Goal: Transaction & Acquisition: Purchase product/service

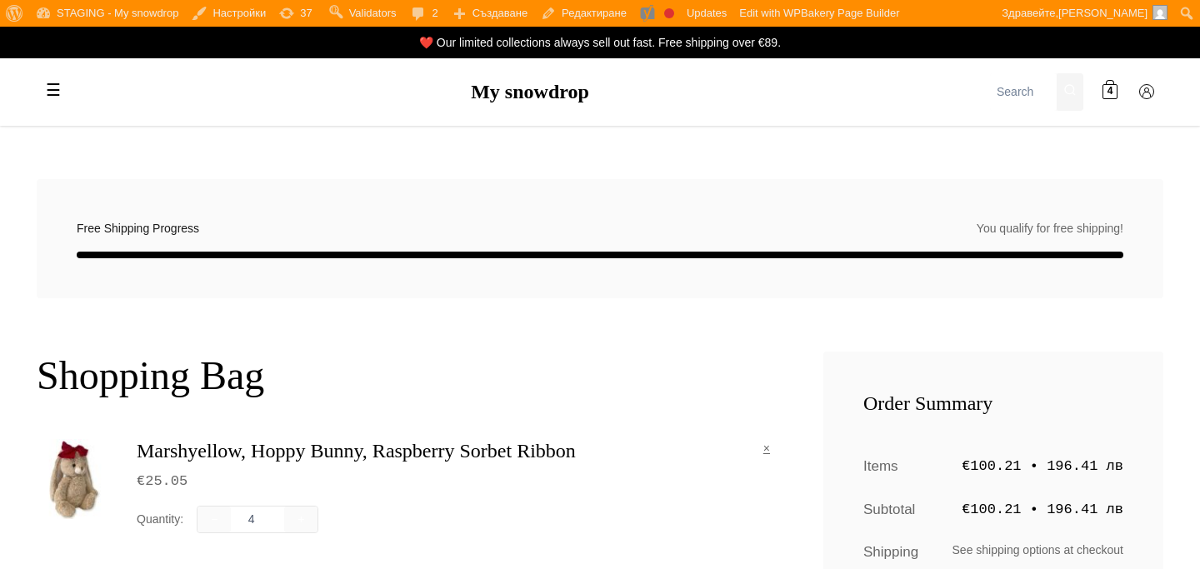
scroll to position [207, 0]
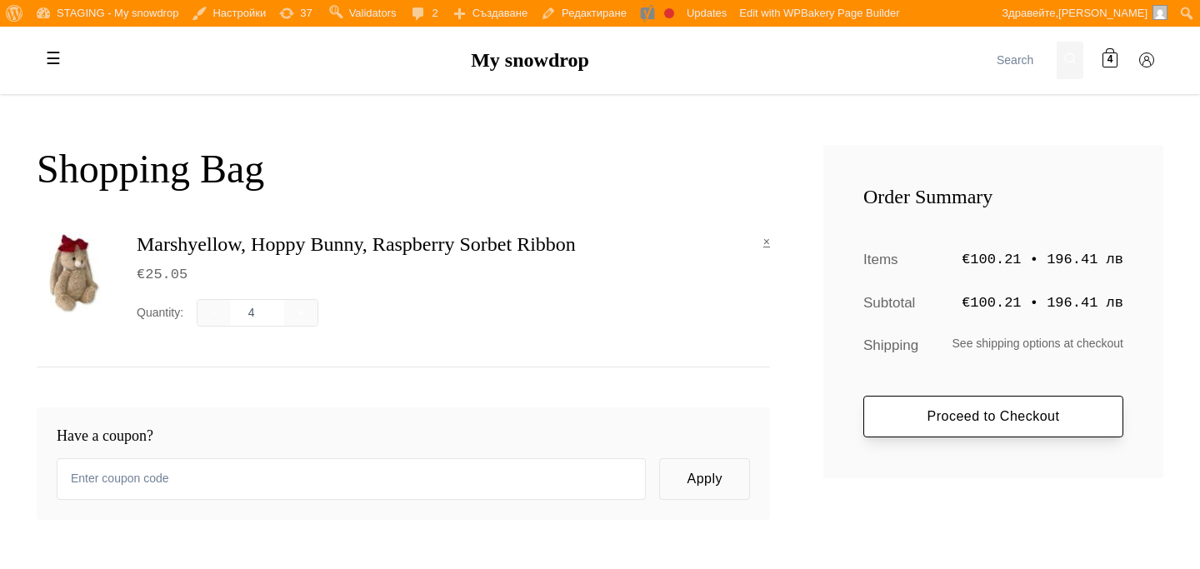
click at [1015, 416] on link "Proceed to Checkout" at bounding box center [993, 417] width 260 height 42
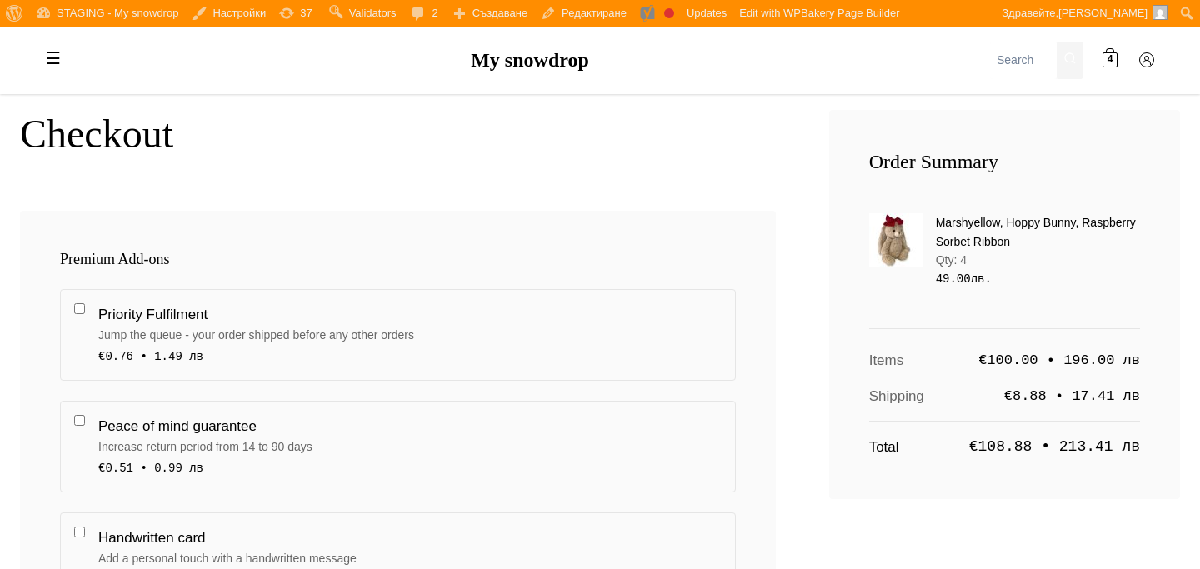
scroll to position [246, 0]
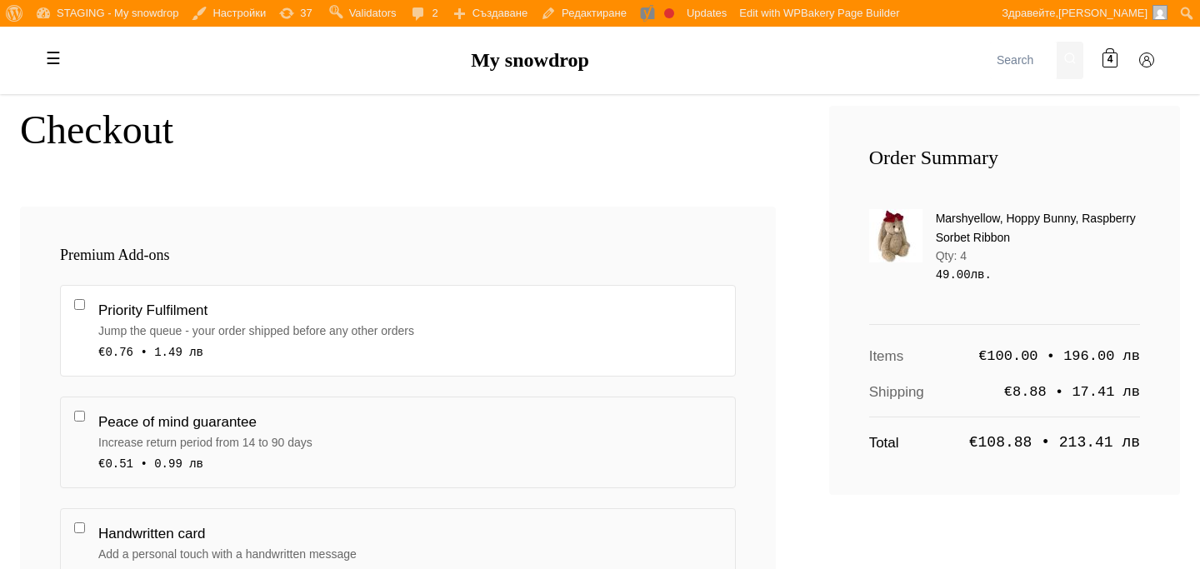
click at [75, 297] on label "Priority Fulfilment Jump the queue - your order shipped before any other orders…" at bounding box center [398, 331] width 676 height 92
click at [75, 299] on input "Priority Fulfilment Jump the queue - your order shipped before any other orders…" at bounding box center [79, 304] width 11 height 11
checkbox input "true"
click at [999, 132] on div "Order Summary Marshyellow, Hoppy Bunny, Raspberry Sorbet Ribbon Qty: 4 49.00 лв…" at bounding box center [1004, 301] width 351 height 390
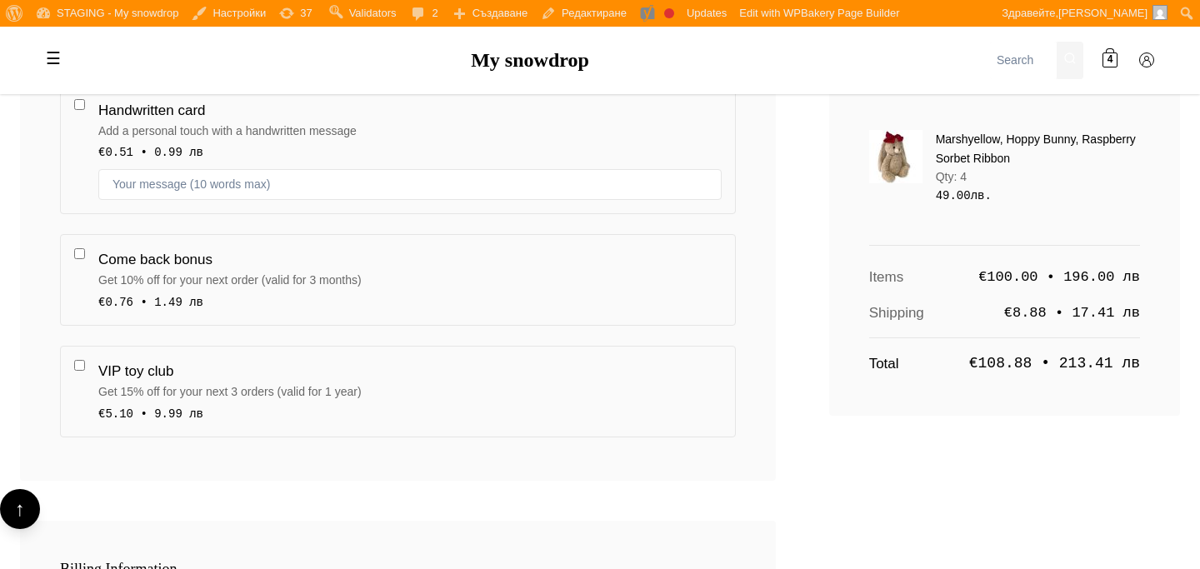
scroll to position [682, 0]
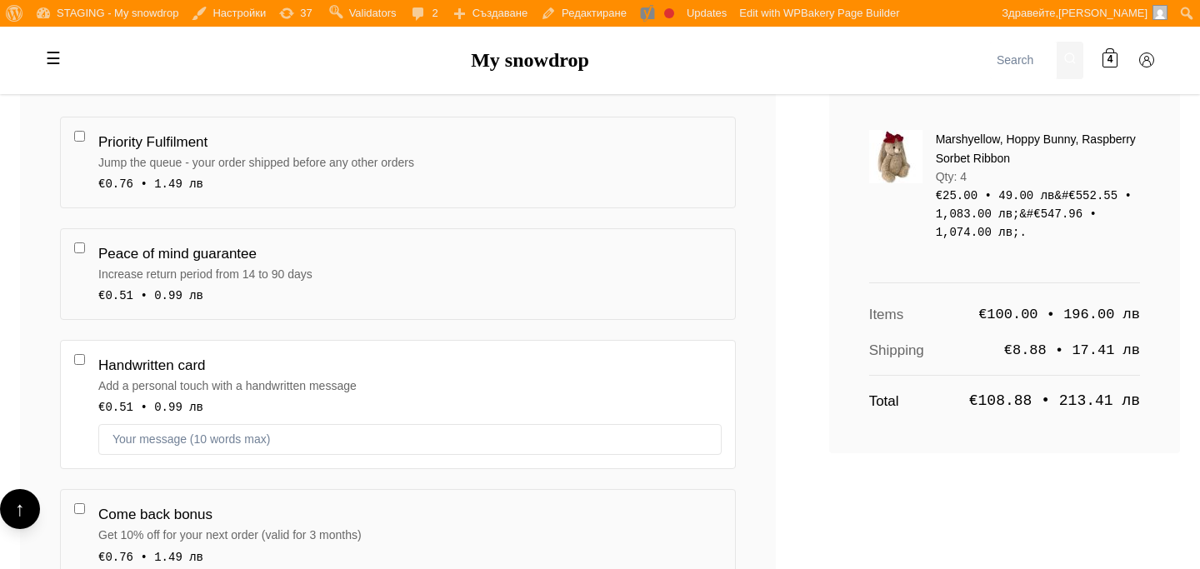
scroll to position [383, 0]
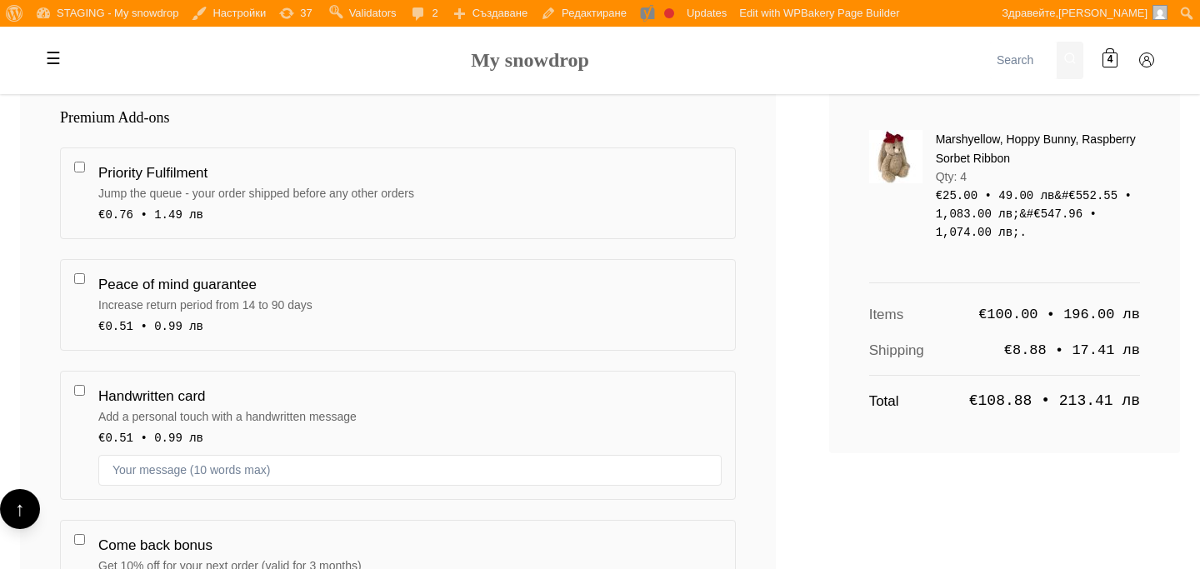
click at [507, 70] on link "My snowdrop" at bounding box center [530, 60] width 118 height 22
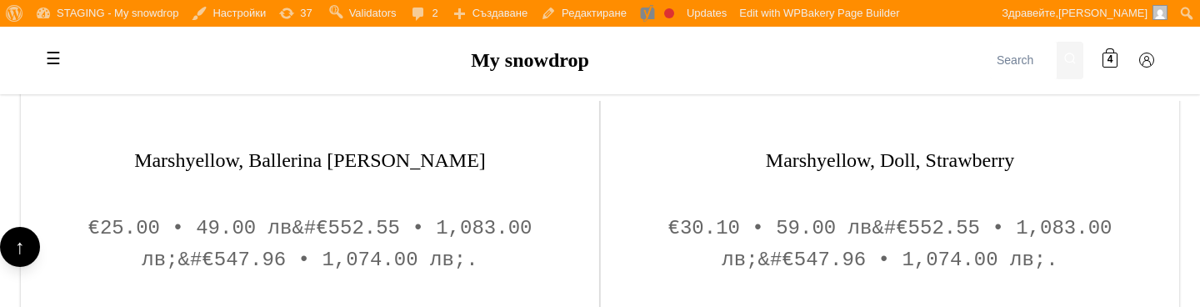
scroll to position [1544, 0]
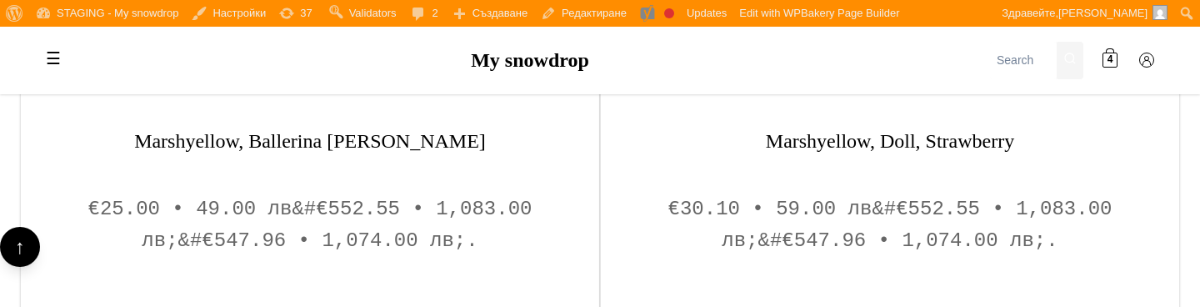
click at [761, 240] on span "&#€552.55 • 1,083.00 лв;&#€547.96 • 1,074.00 лв;." at bounding box center [917, 224] width 390 height 54
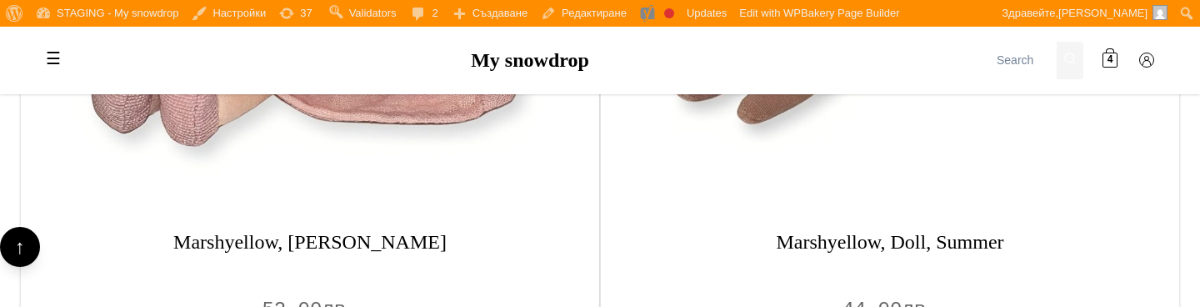
scroll to position [2220, 0]
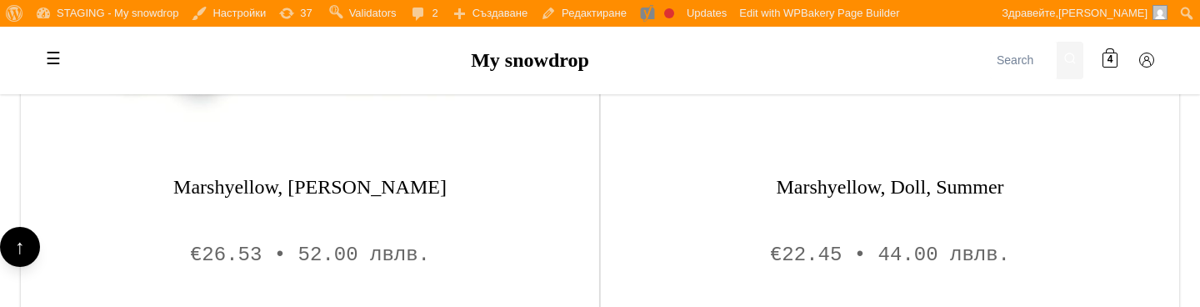
scroll to position [2354, 0]
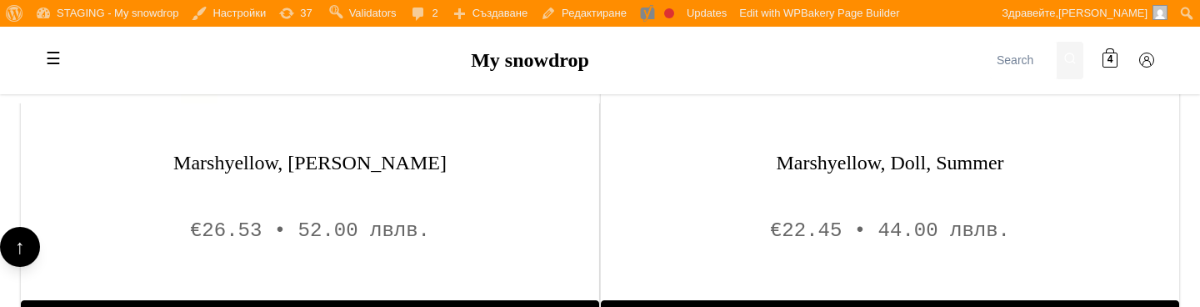
click at [454, 182] on div "Marshyellow, Doll, Amber €26.53 • 52.00 лв лв. Add to Bag" at bounding box center [310, 250] width 578 height 199
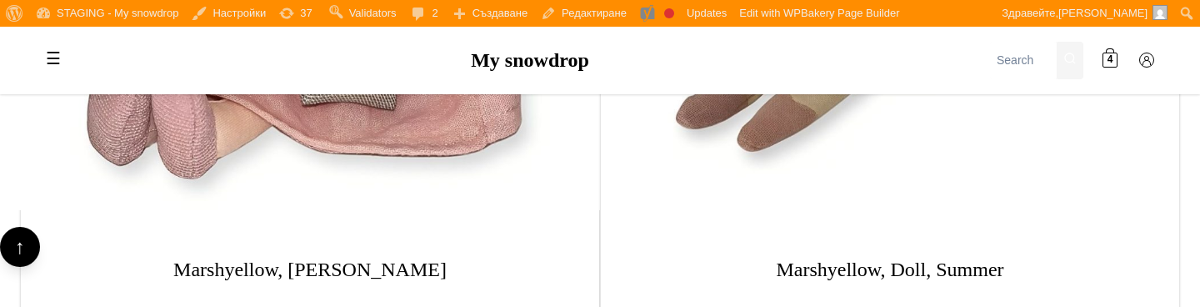
scroll to position [2068, 0]
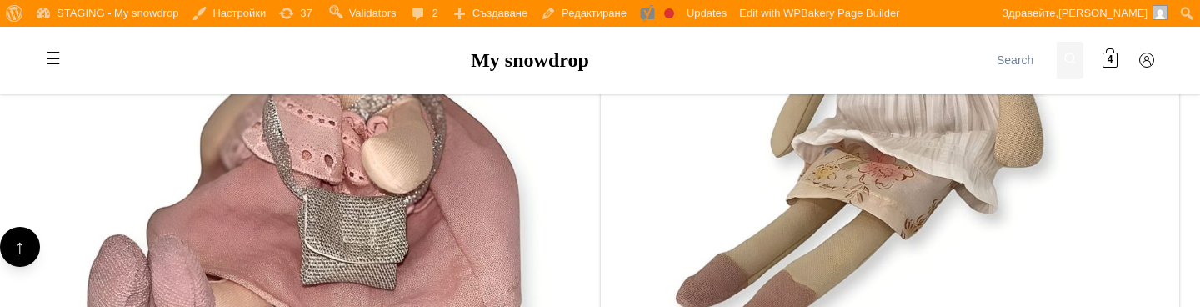
click at [454, 182] on img at bounding box center [310, 95] width 590 height 590
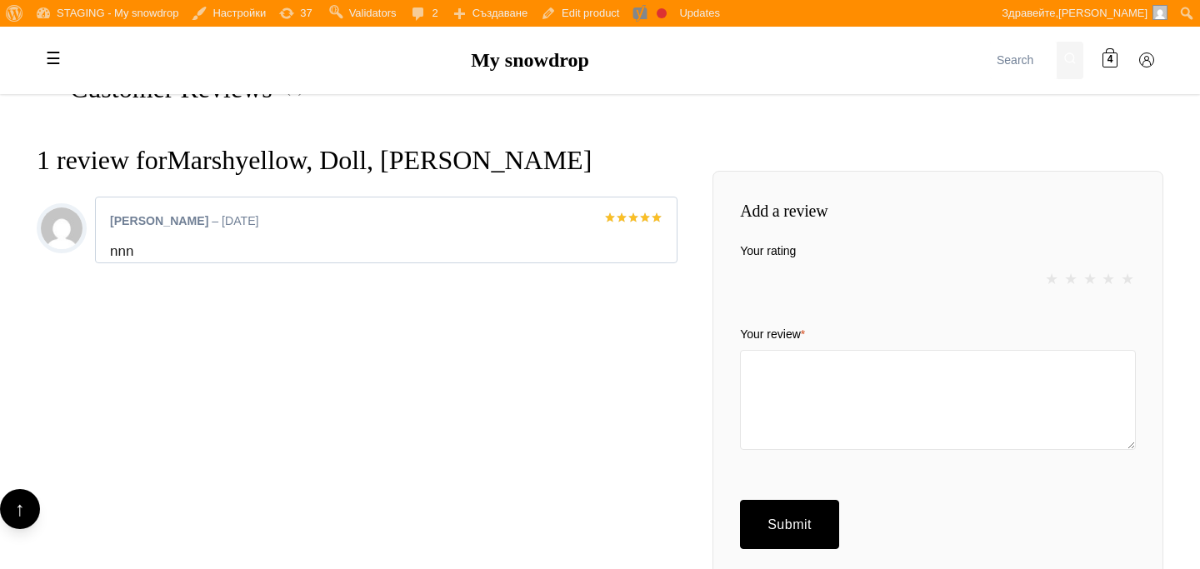
scroll to position [1651, 0]
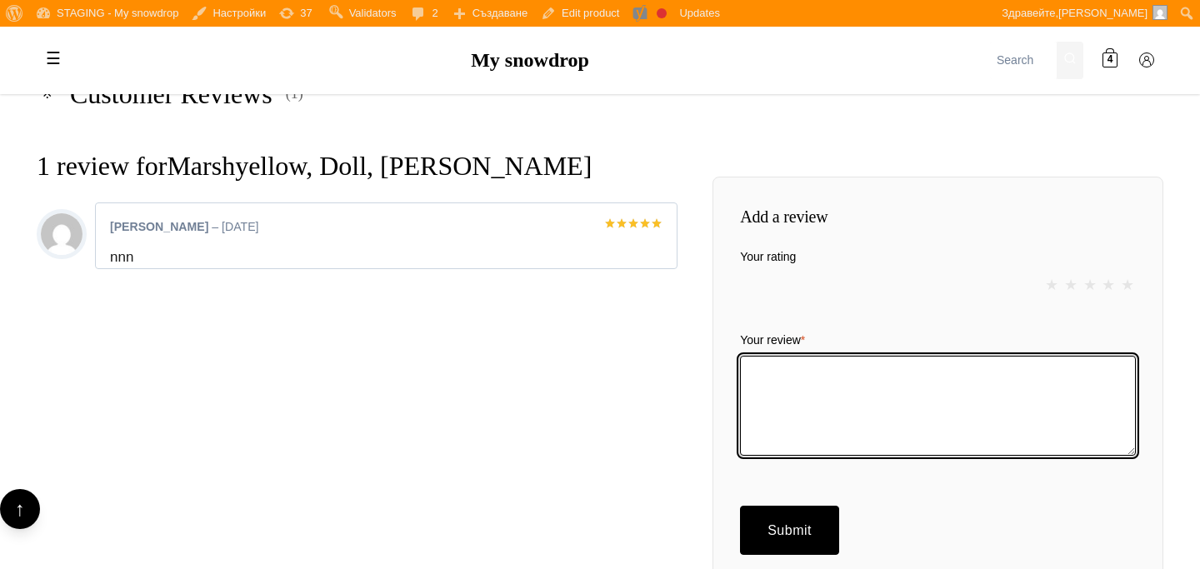
click at [941, 356] on textarea "Your review *" at bounding box center [938, 406] width 396 height 100
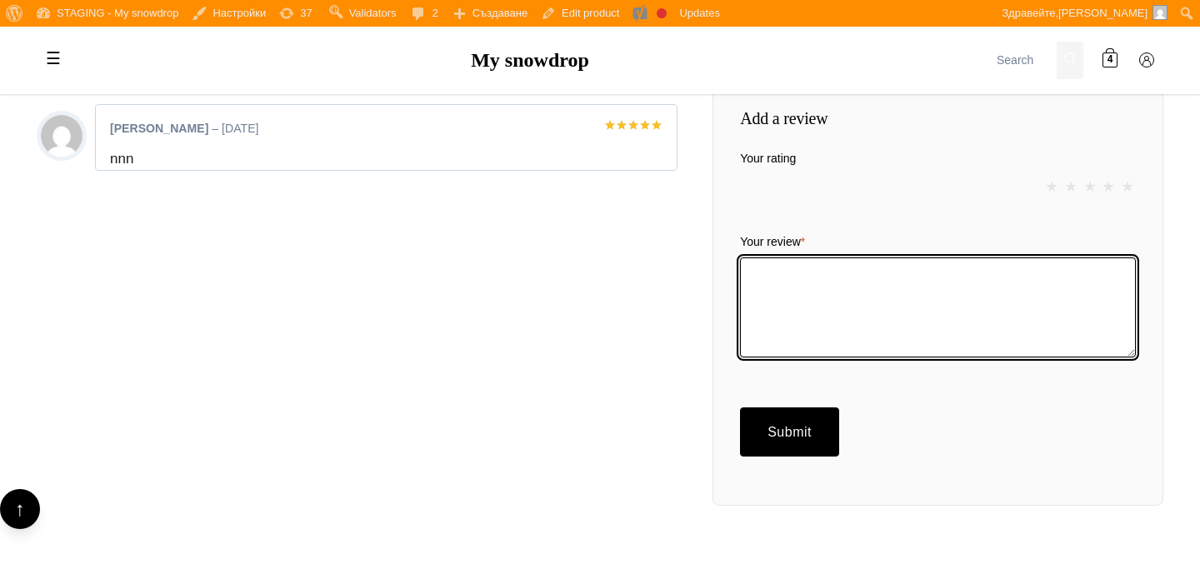
scroll to position [1751, 0]
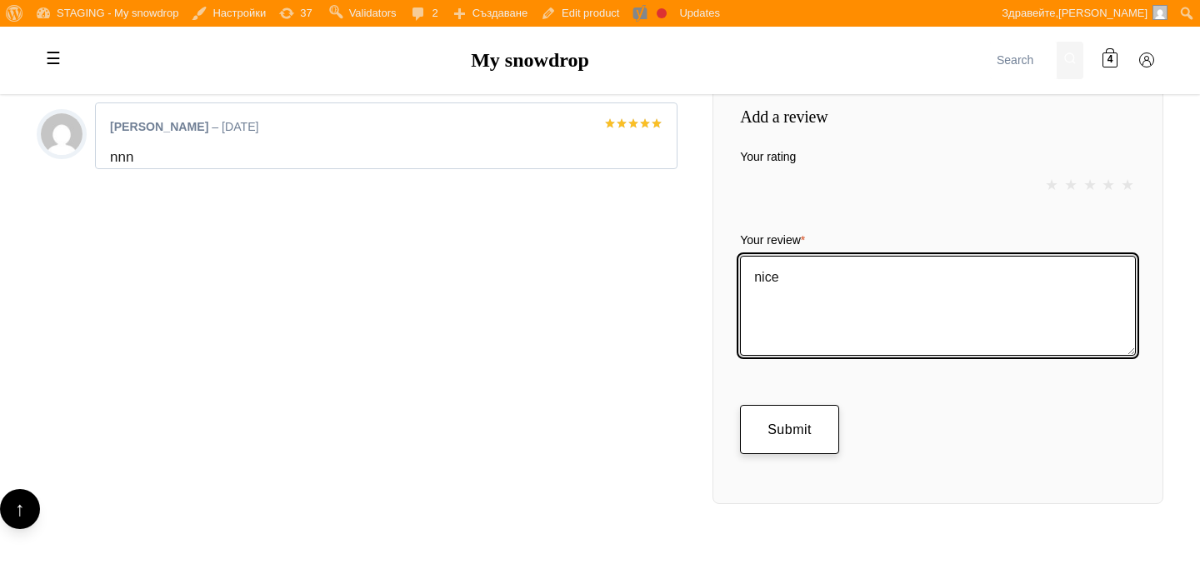
type textarea "nice"
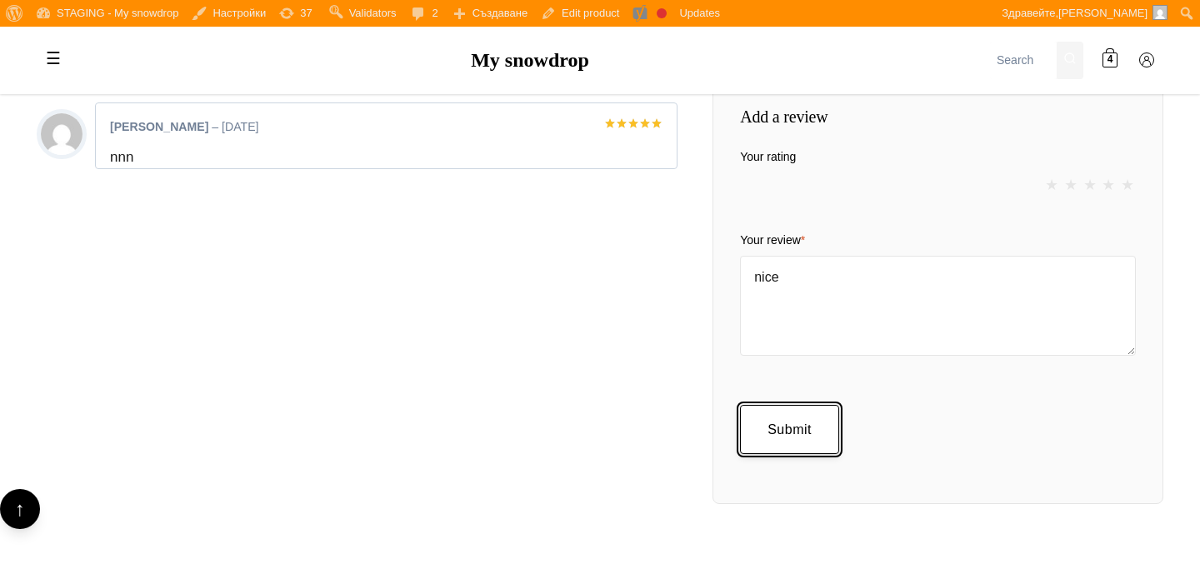
click at [813, 405] on input "Submit" at bounding box center [789, 430] width 99 height 50
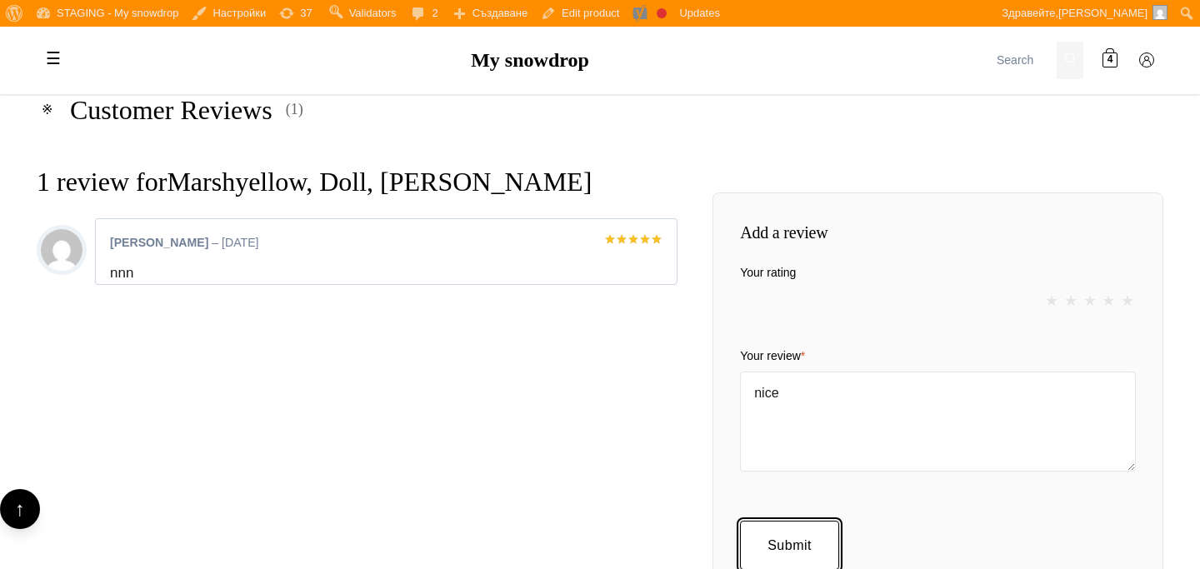
scroll to position [1630, 0]
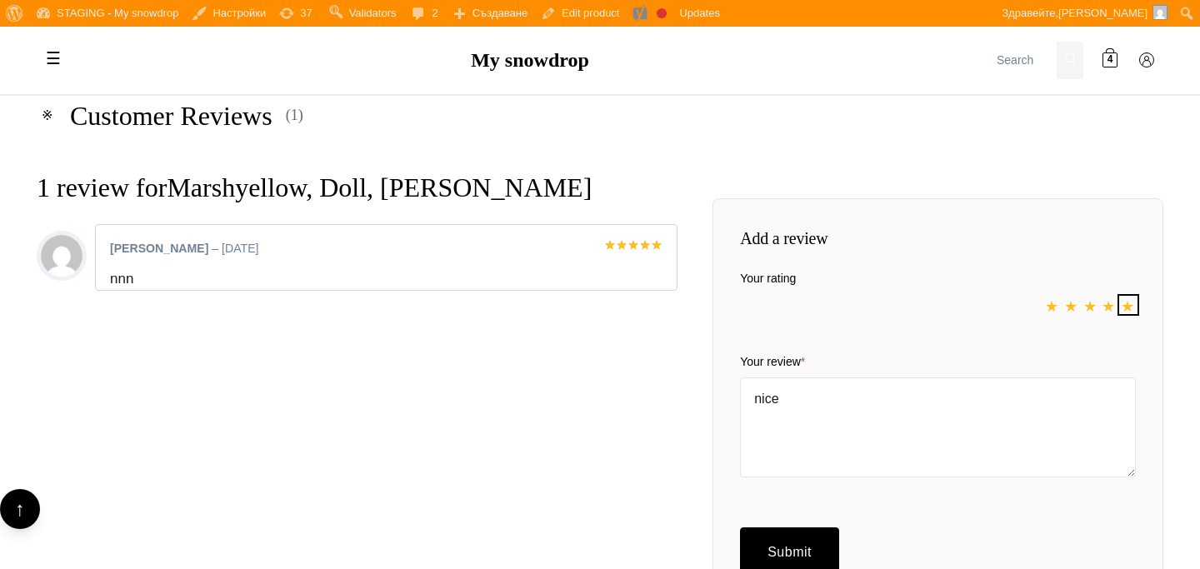
click at [1127, 297] on link "1" at bounding box center [1128, 304] width 15 height 15
click at [801, 527] on input "Submit" at bounding box center [789, 552] width 99 height 50
click at [1124, 297] on link "1" at bounding box center [1128, 304] width 15 height 15
click at [825, 527] on input "Submit" at bounding box center [789, 552] width 99 height 50
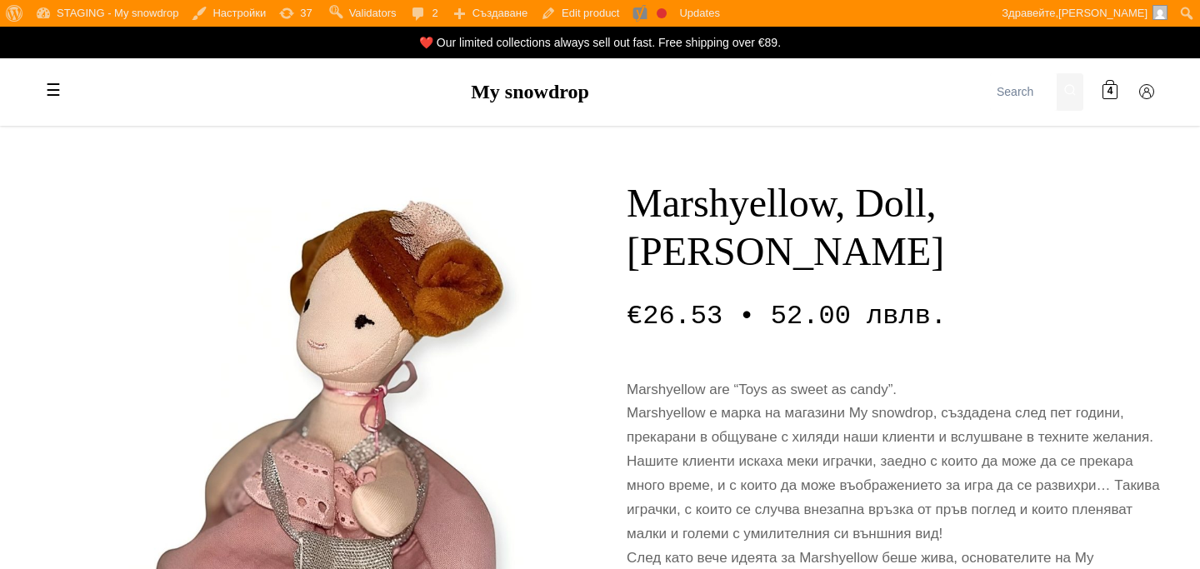
scroll to position [1630, 0]
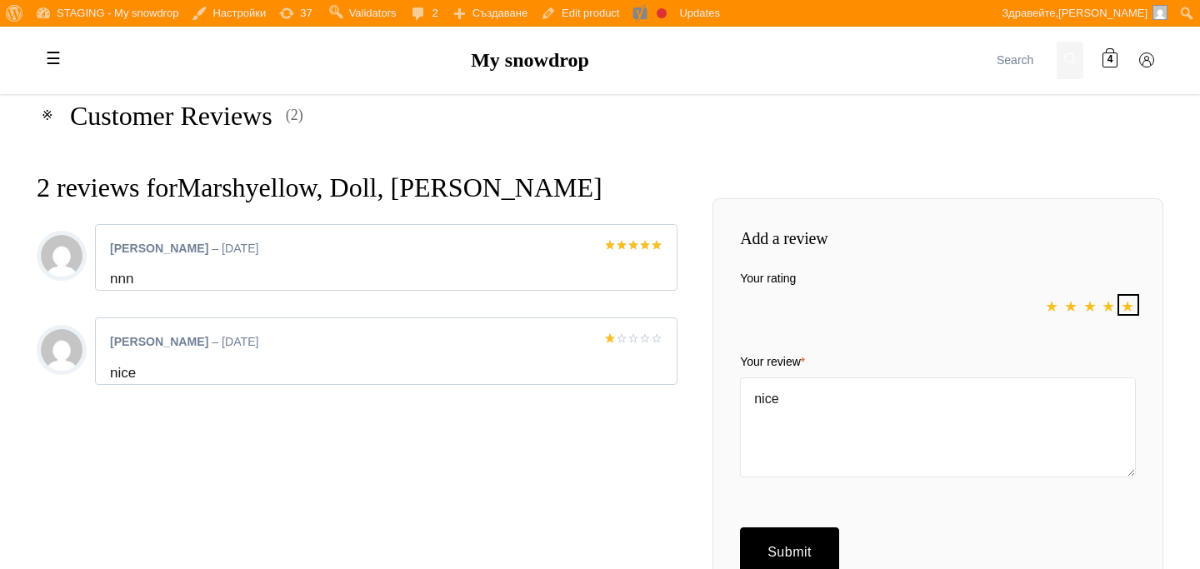
click at [1131, 297] on link "1" at bounding box center [1128, 304] width 15 height 15
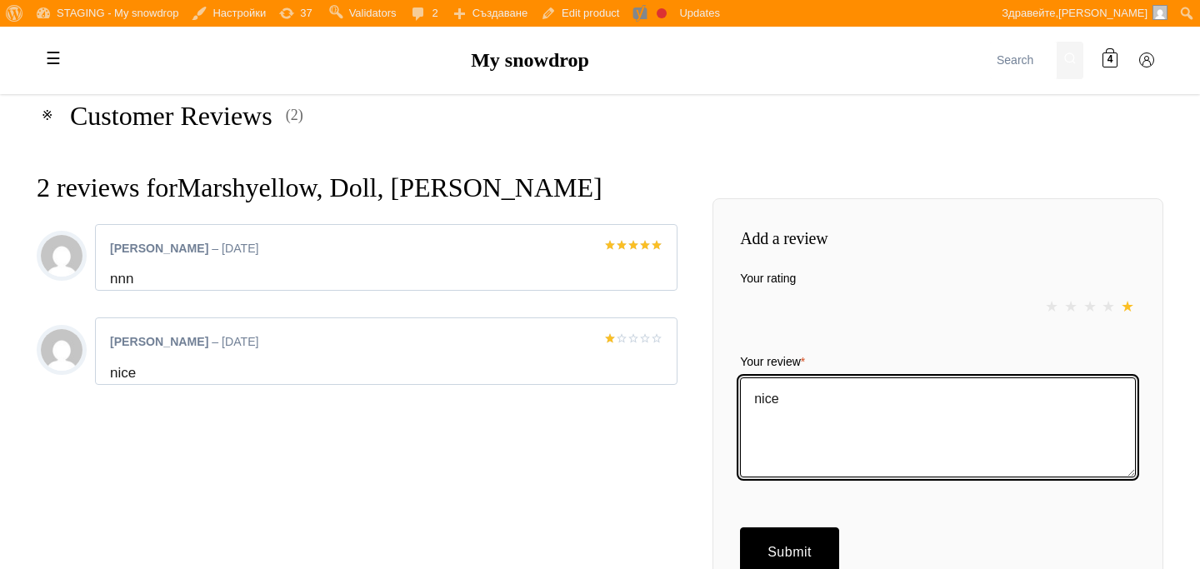
click at [1021, 377] on textarea "nice" at bounding box center [938, 427] width 396 height 100
type textarea "iiiiii"
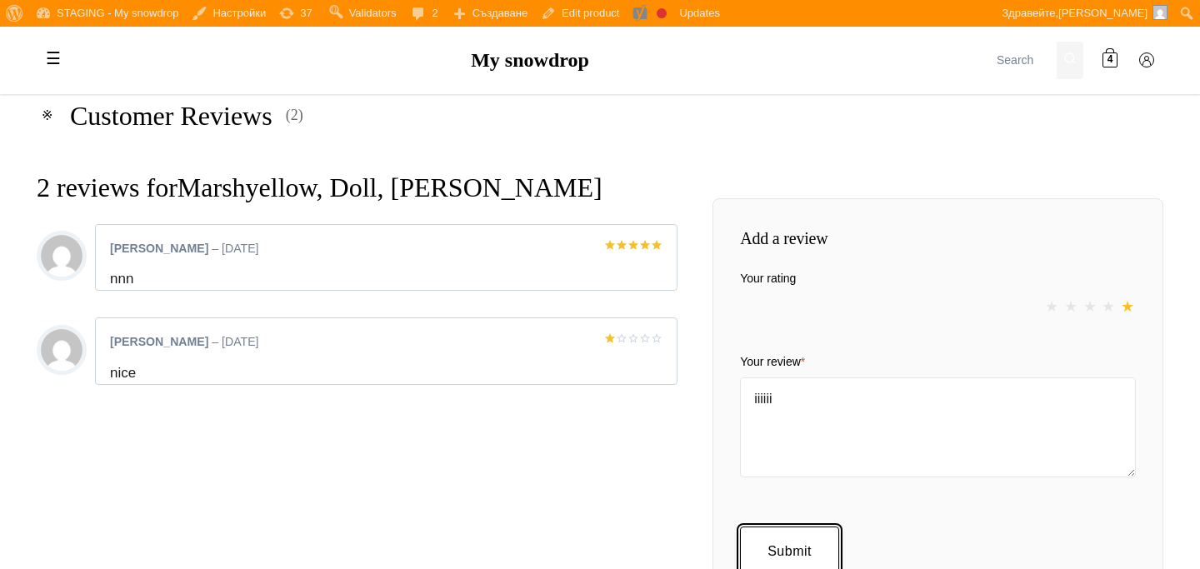
click at [791, 527] on input "Submit" at bounding box center [789, 552] width 99 height 50
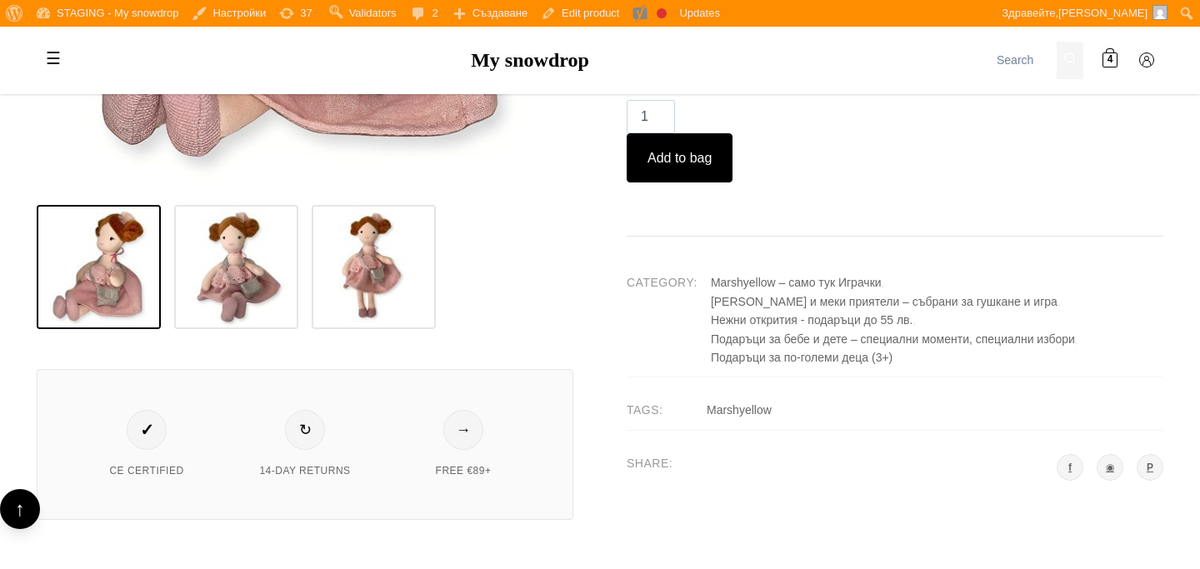
scroll to position [541, 0]
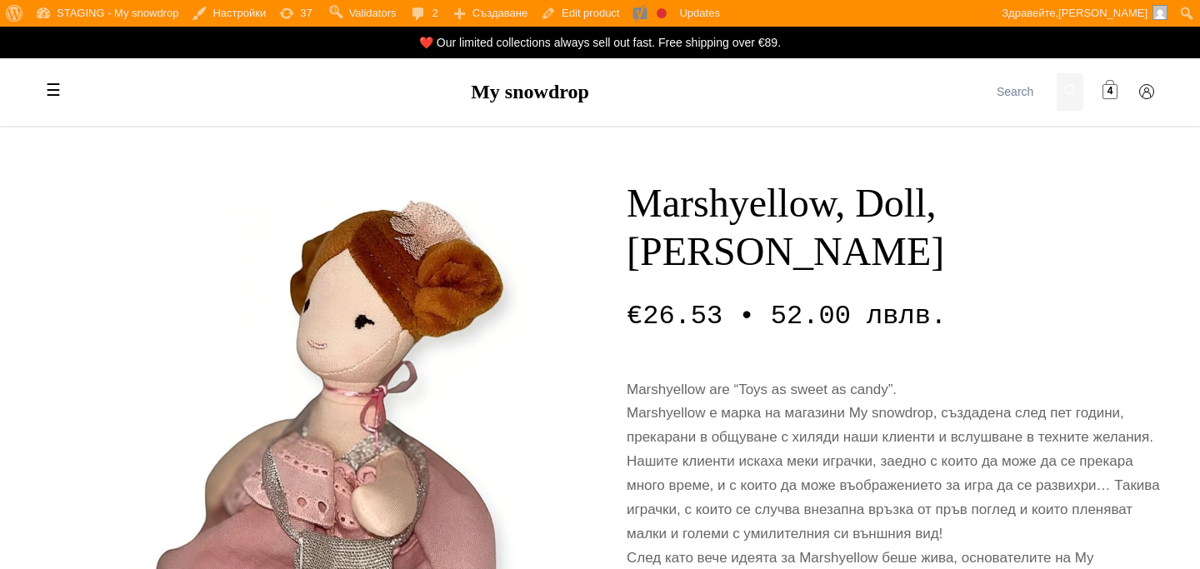
click at [1104, 96] on span at bounding box center [1109, 92] width 15 height 15
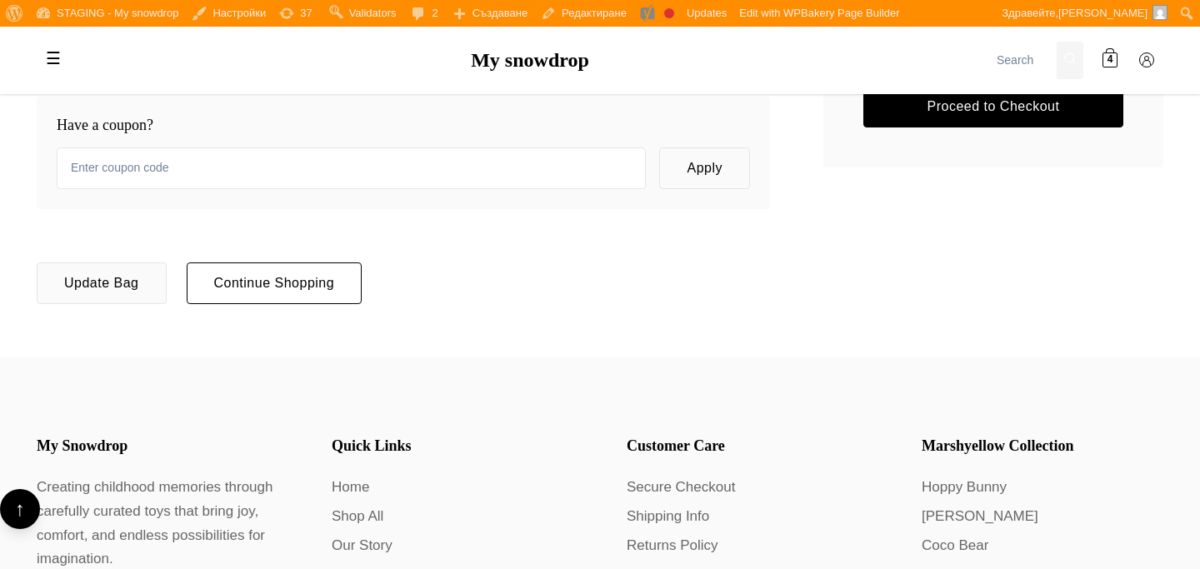
scroll to position [485, 0]
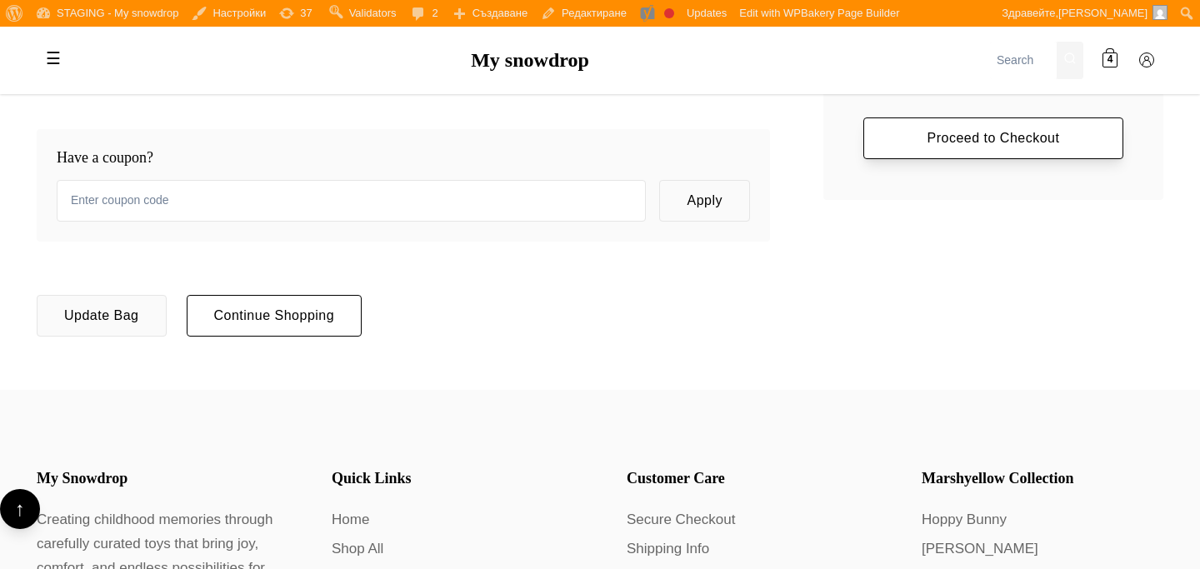
click at [954, 139] on link "Proceed to Checkout" at bounding box center [993, 138] width 260 height 42
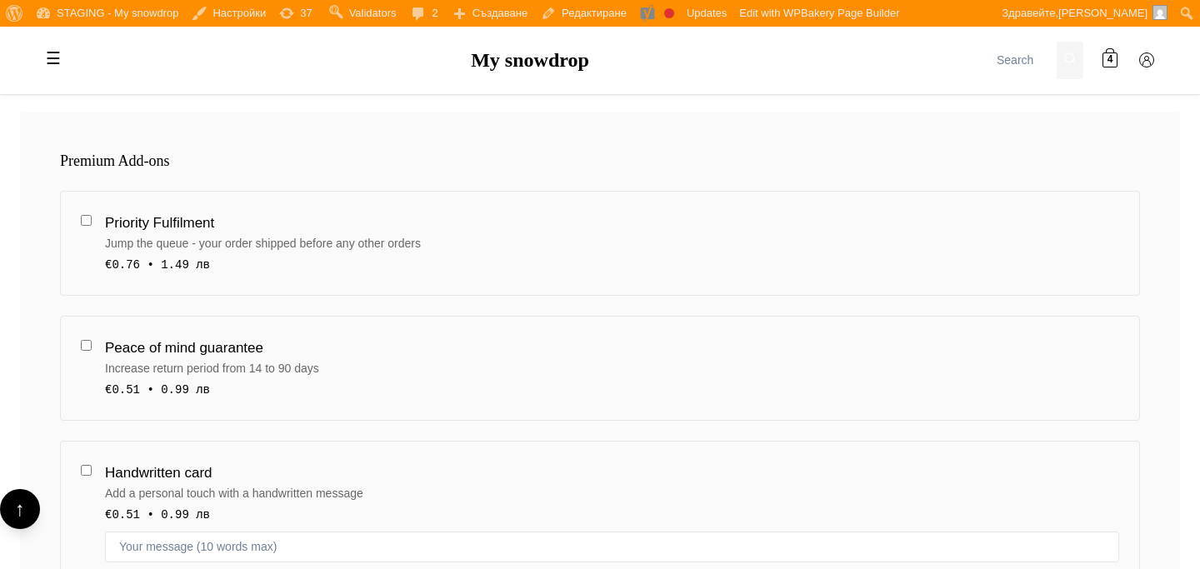
scroll to position [288, 0]
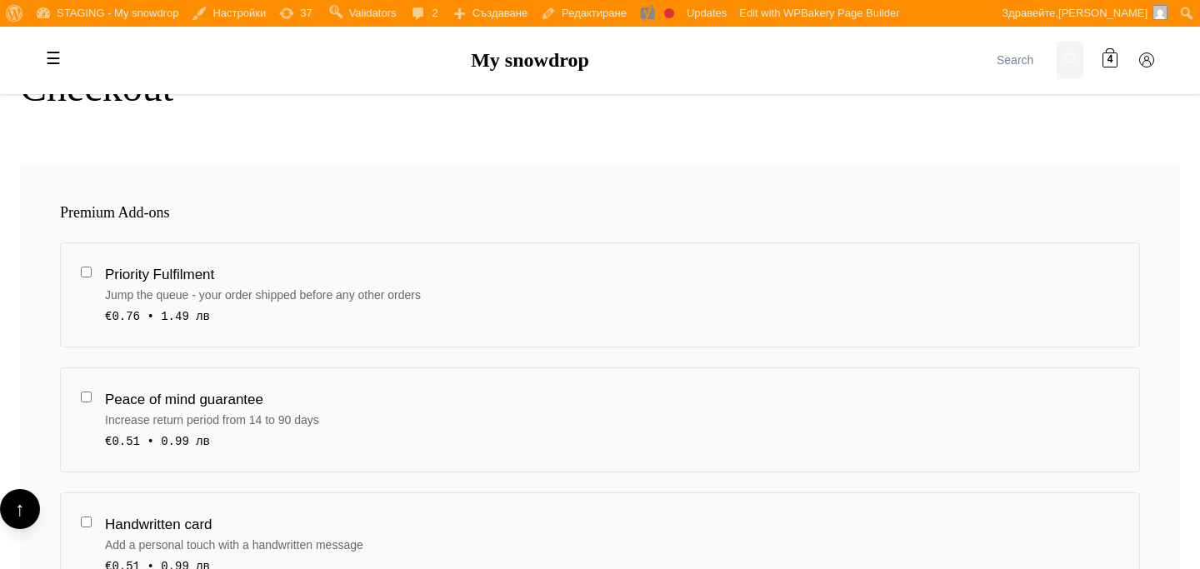
click at [835, 275] on div "Priority Fulfilment" at bounding box center [612, 274] width 1014 height 22
click at [92, 275] on input "Priority Fulfilment Jump the queue - your order shipped before any other orders…" at bounding box center [86, 272] width 11 height 11
checkbox input "true"
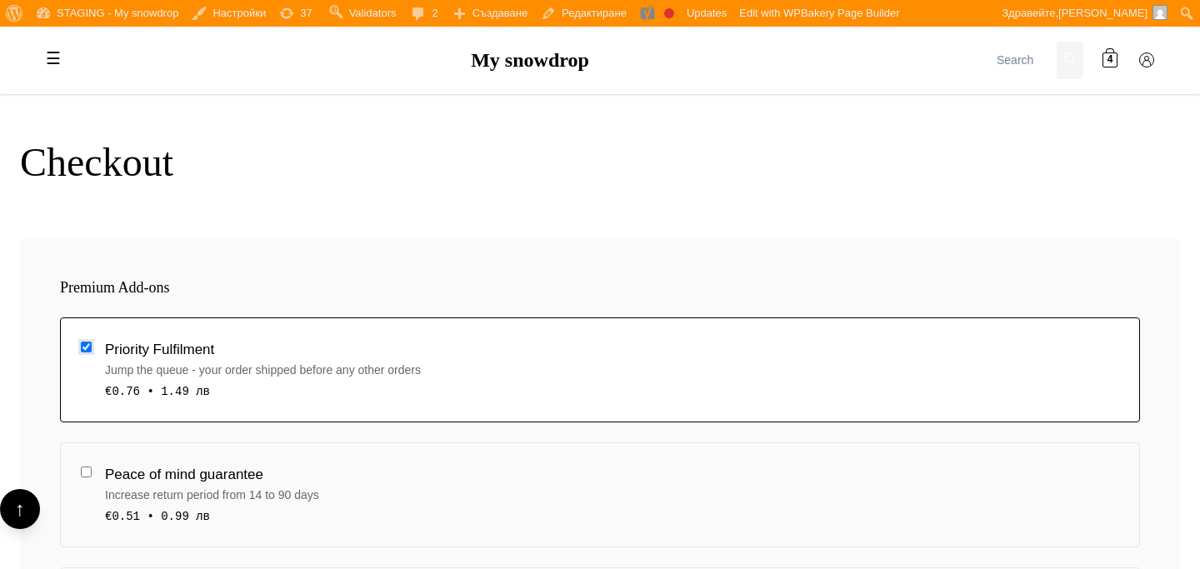
scroll to position [0, 0]
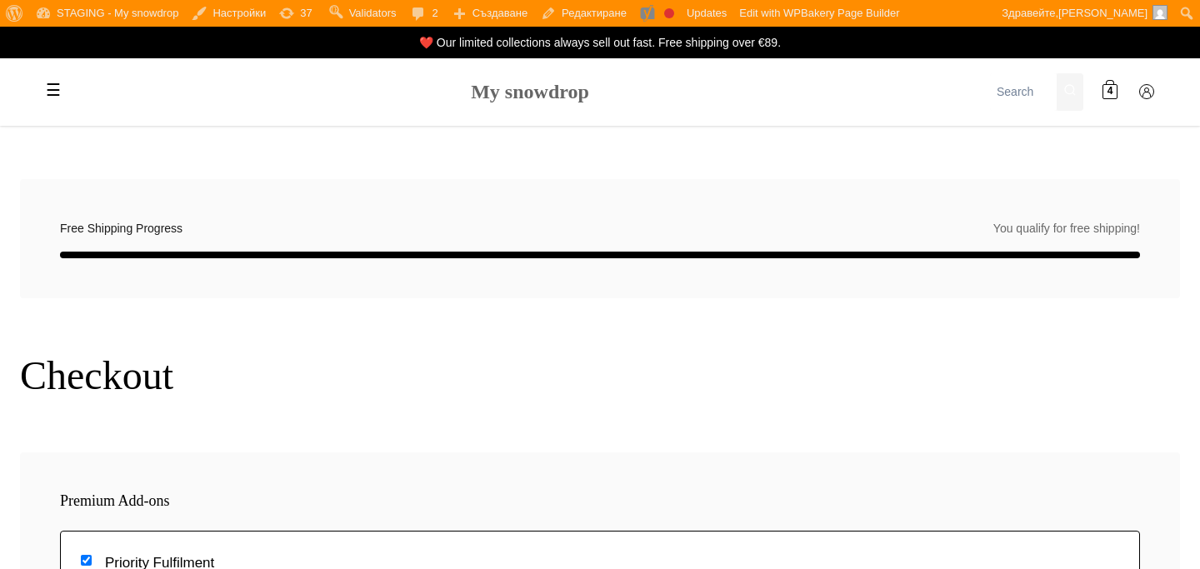
click at [571, 84] on link "My snowdrop" at bounding box center [530, 92] width 118 height 22
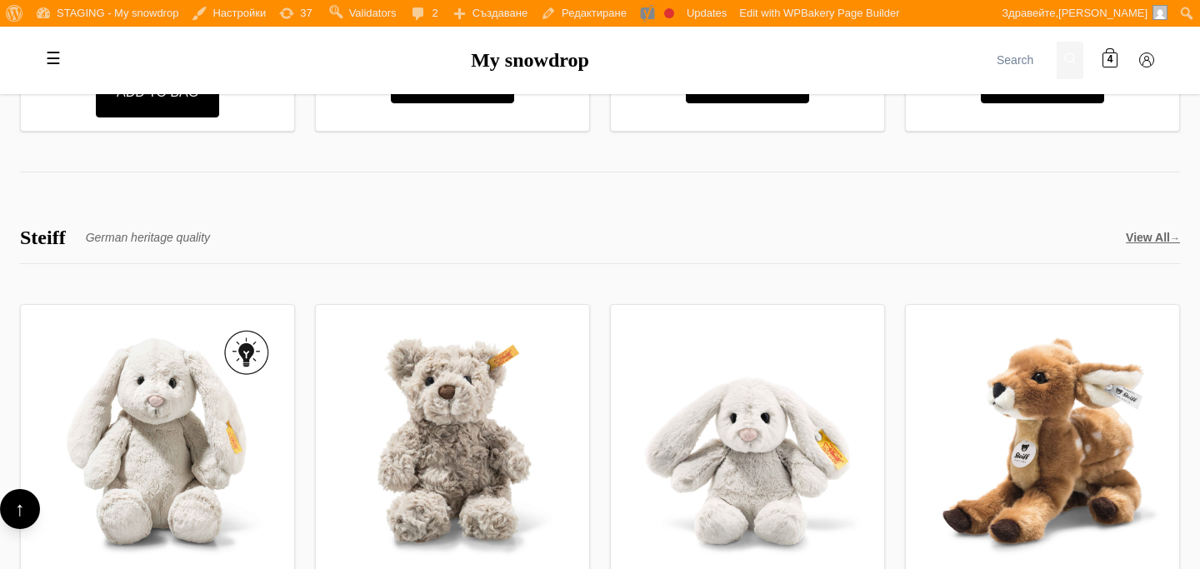
scroll to position [3907, 0]
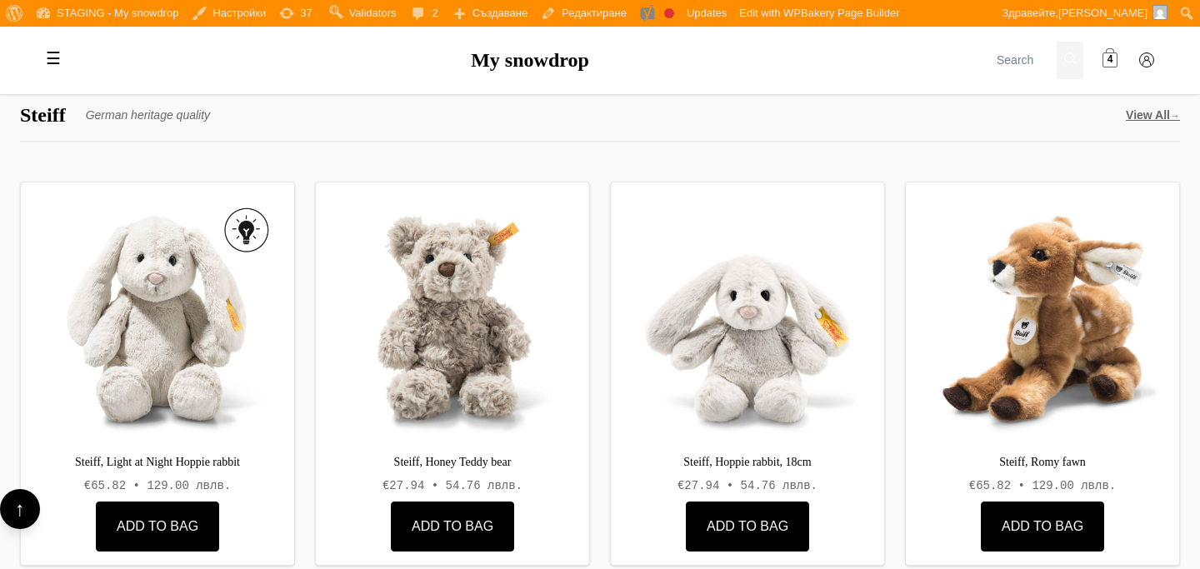
click at [1107, 61] on span "4" at bounding box center [1110, 60] width 6 height 16
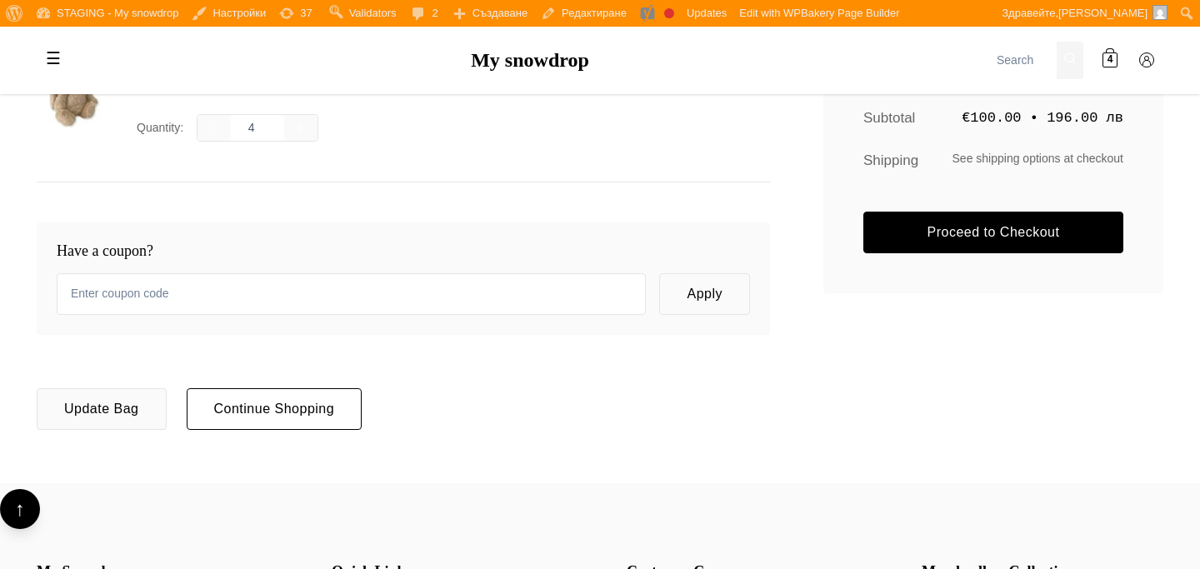
scroll to position [447, 0]
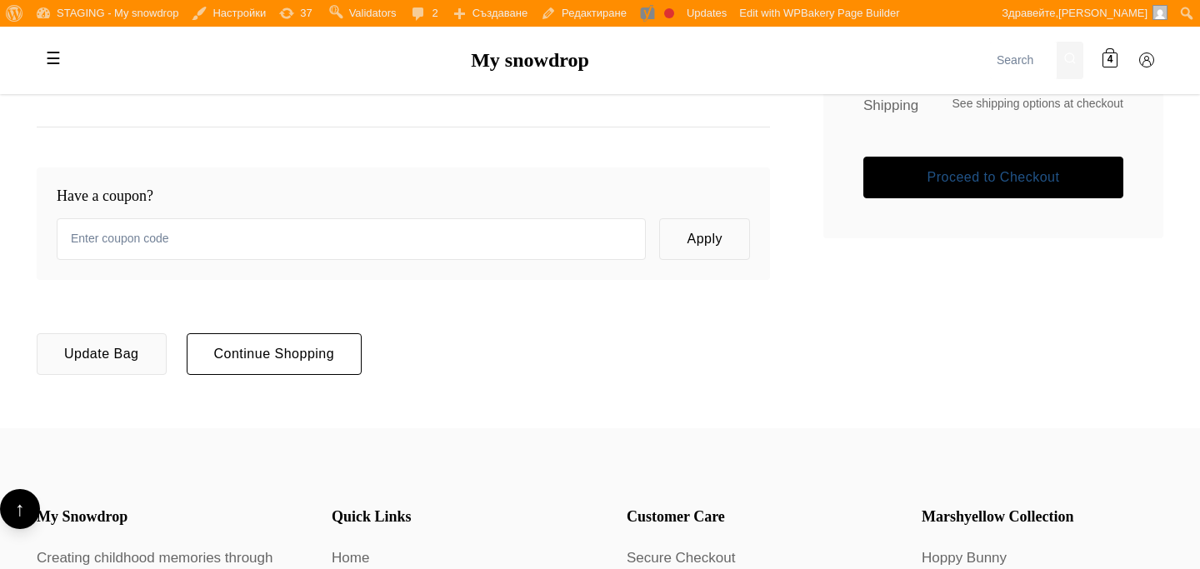
click at [869, 169] on link "Proceed to Checkout" at bounding box center [993, 178] width 260 height 42
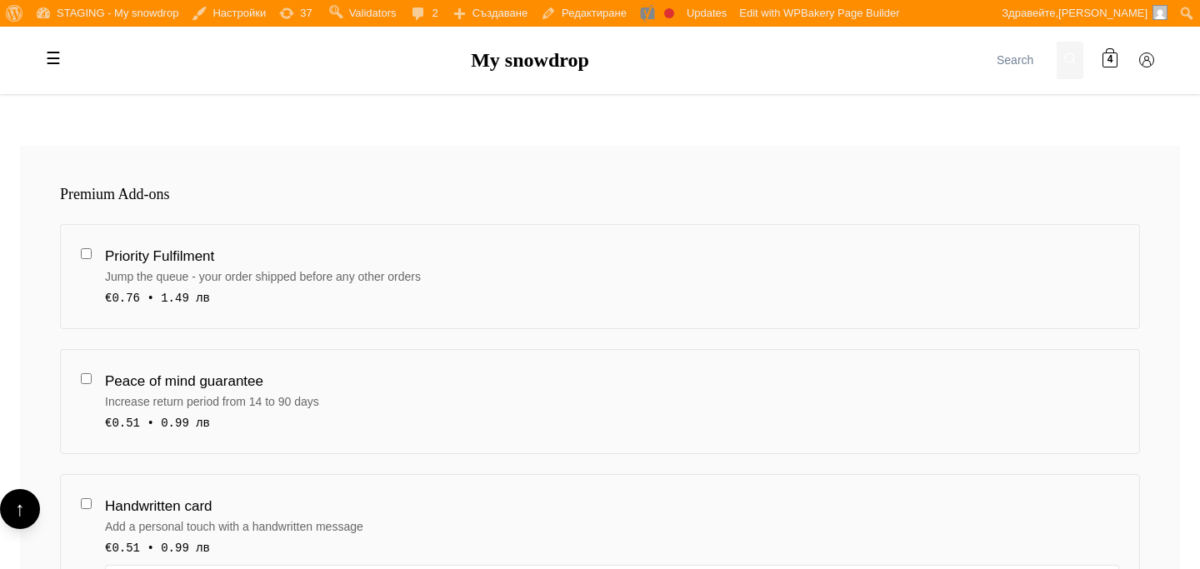
scroll to position [357, 0]
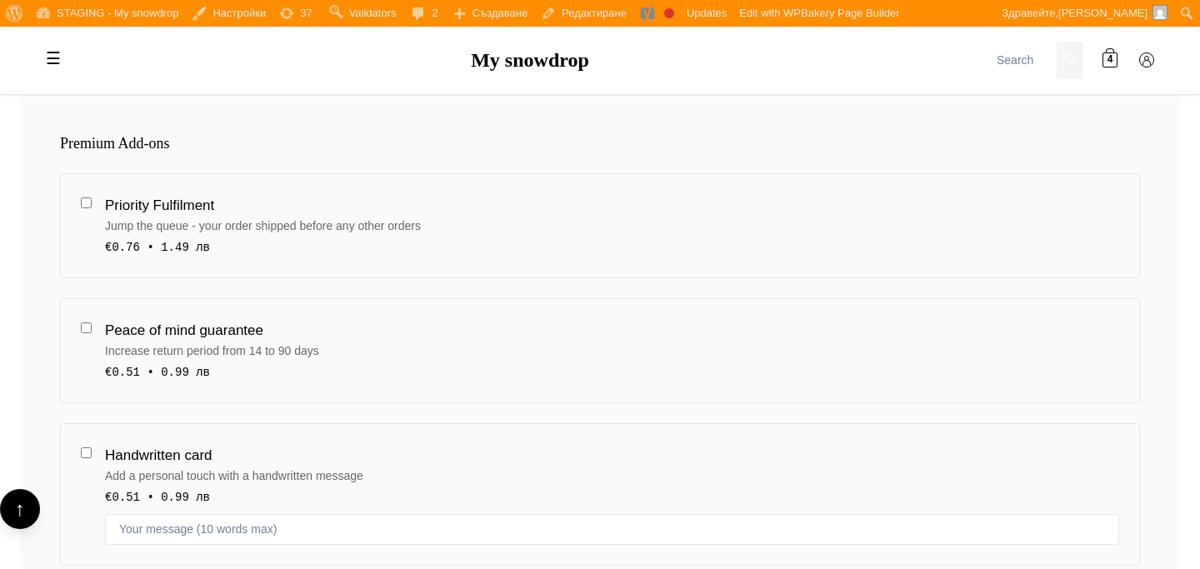
click at [873, 256] on div "€0.76 • 1.49 лв" at bounding box center [612, 247] width 1014 height 18
click at [92, 208] on input "Priority Fulfilment Jump the queue - your order shipped before any other orders…" at bounding box center [86, 202] width 11 height 11
checkbox input "true"
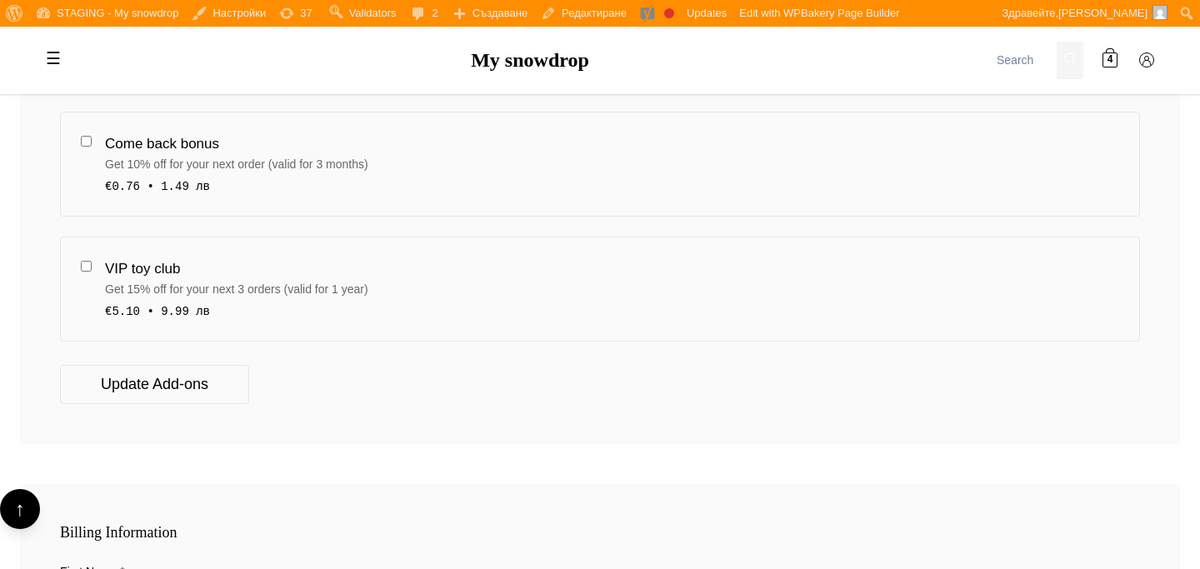
scroll to position [0, 0]
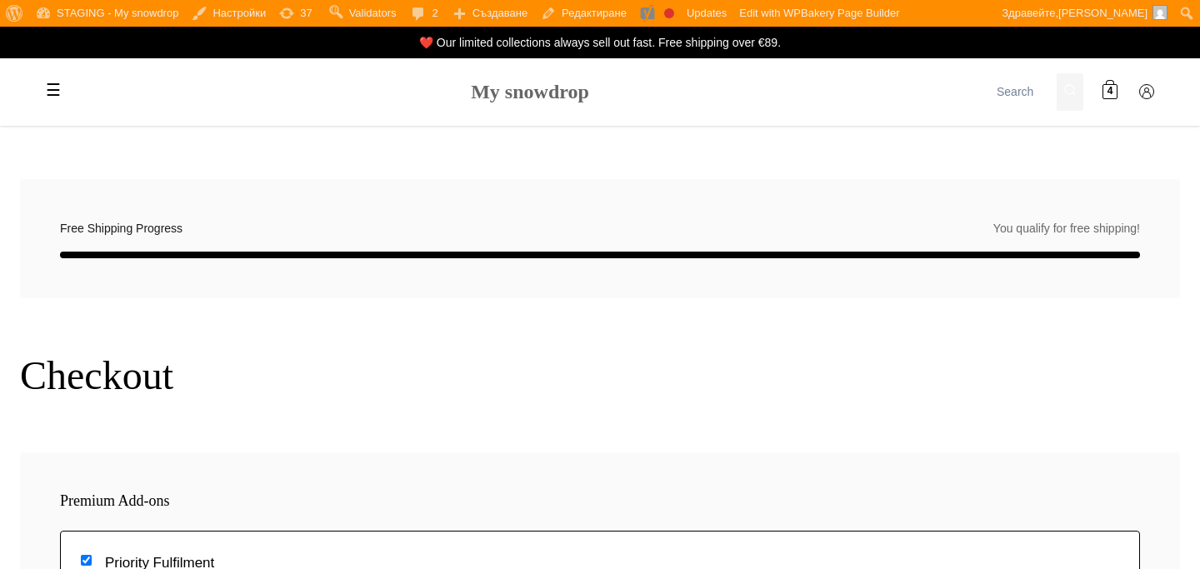
click at [536, 102] on link "My snowdrop" at bounding box center [530, 92] width 118 height 22
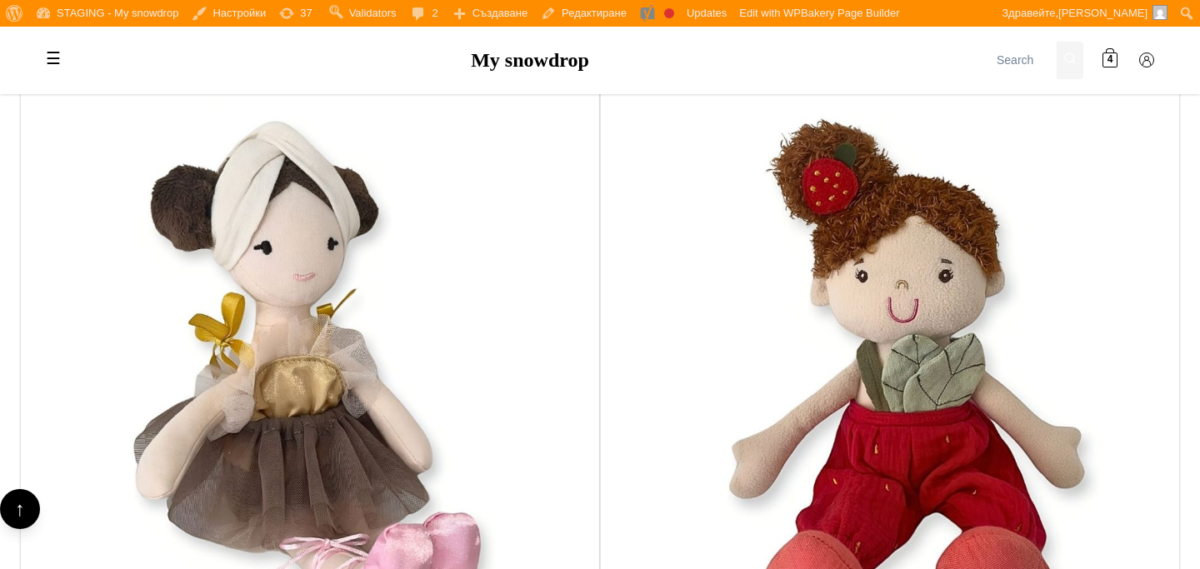
scroll to position [1410, 0]
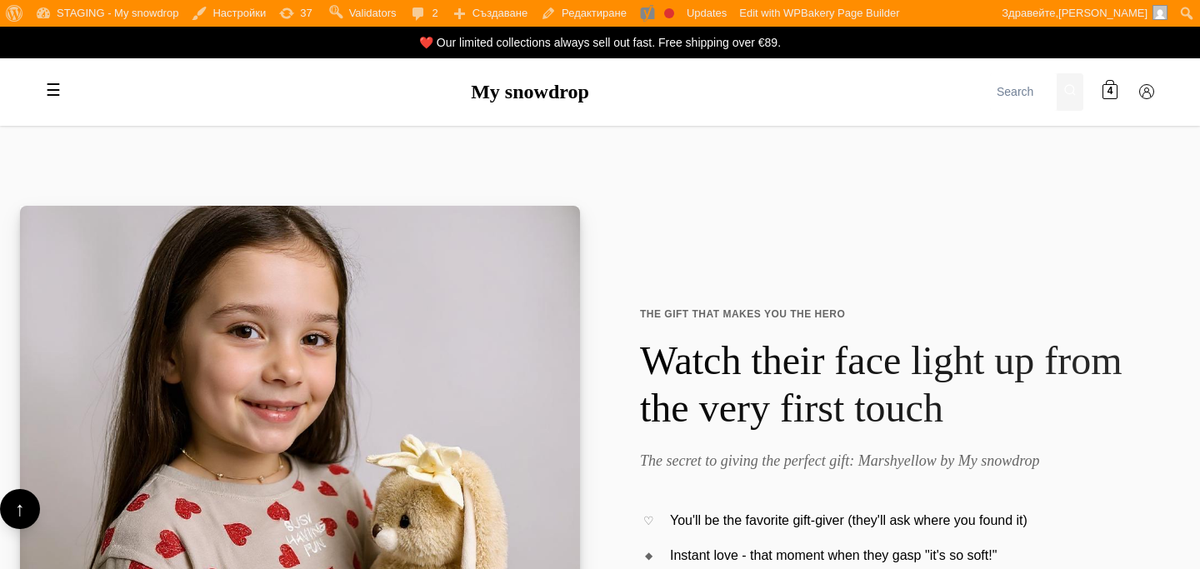
scroll to position [1410, 0]
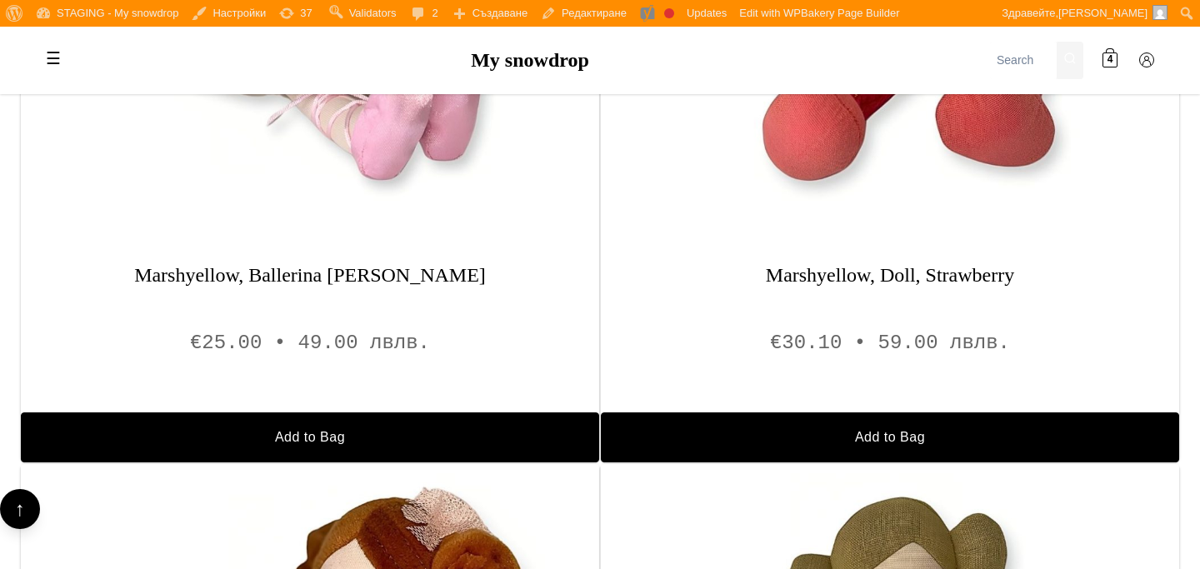
scroll to position [1410, 0]
click at [385, 292] on div "Marshyellow, Ballerina [PERSON_NAME] €25.00 • 49.00 лв лв. Add to Bag" at bounding box center [310, 362] width 578 height 199
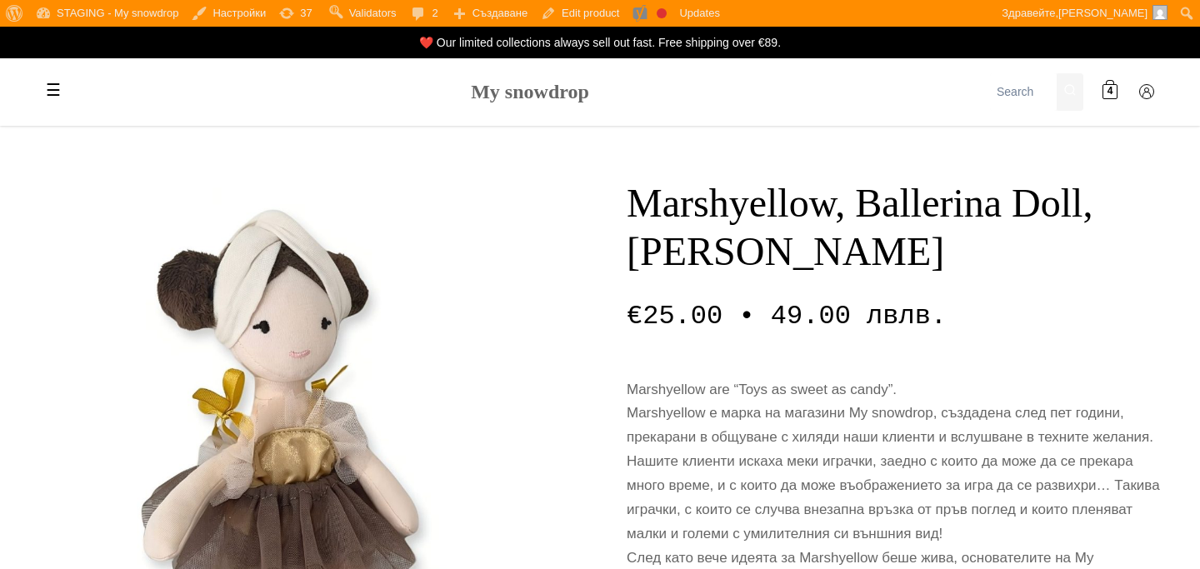
click at [500, 100] on link "My snowdrop" at bounding box center [530, 92] width 118 height 22
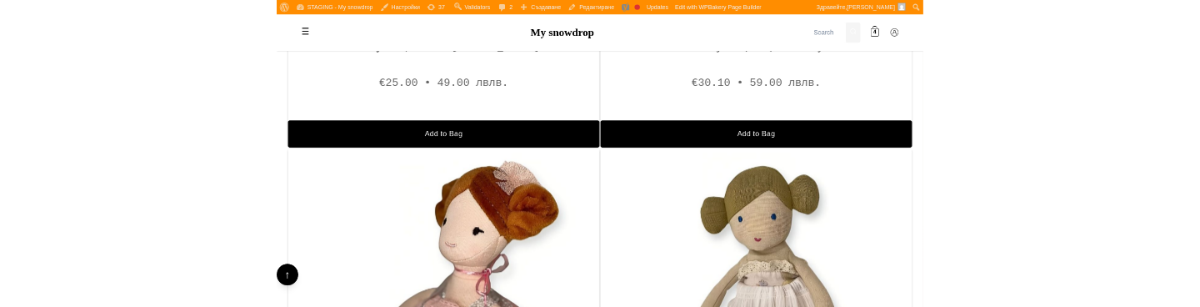
scroll to position [1599, 0]
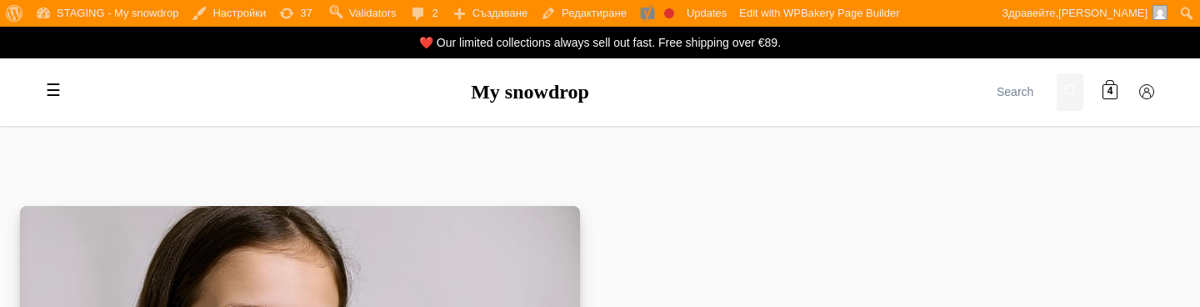
scroll to position [1599, 0]
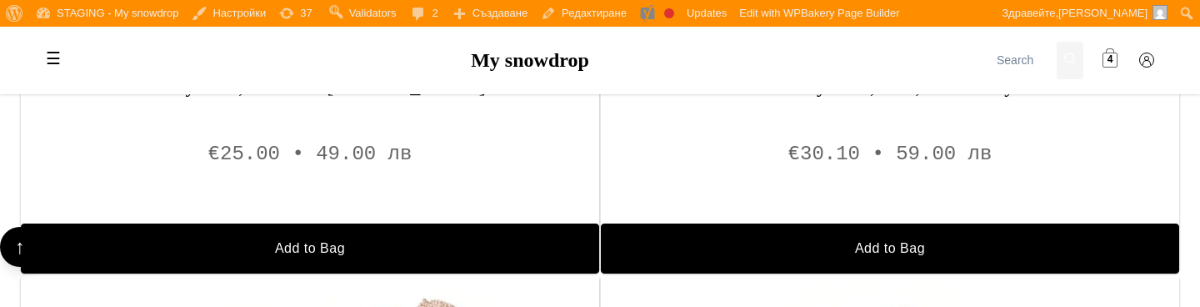
click at [1125, 62] on link "4" at bounding box center [1109, 59] width 33 height 33
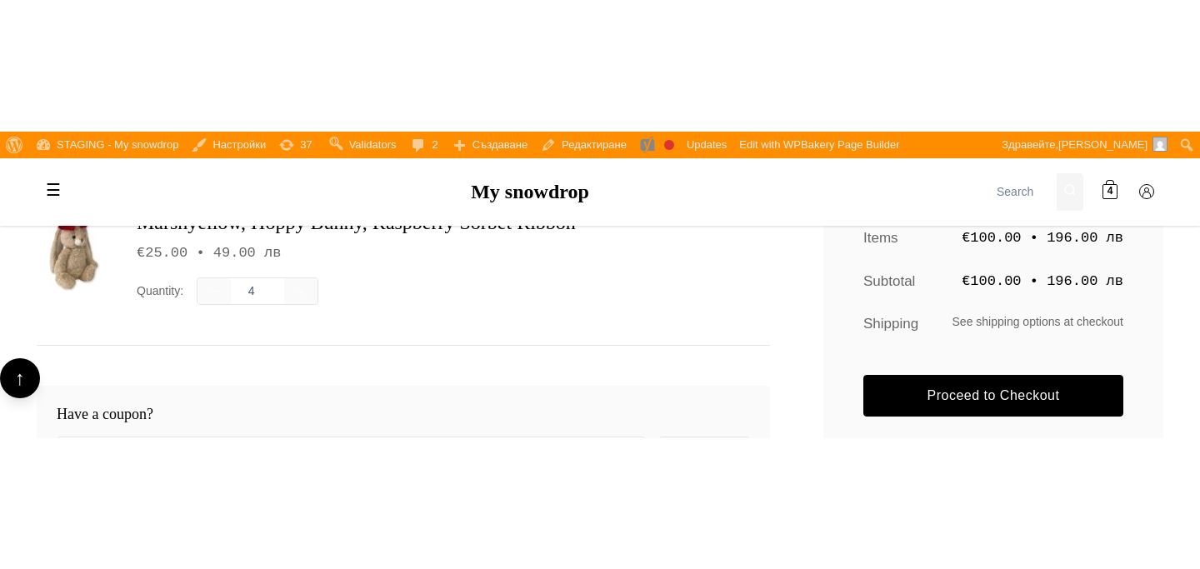
scroll to position [362, 0]
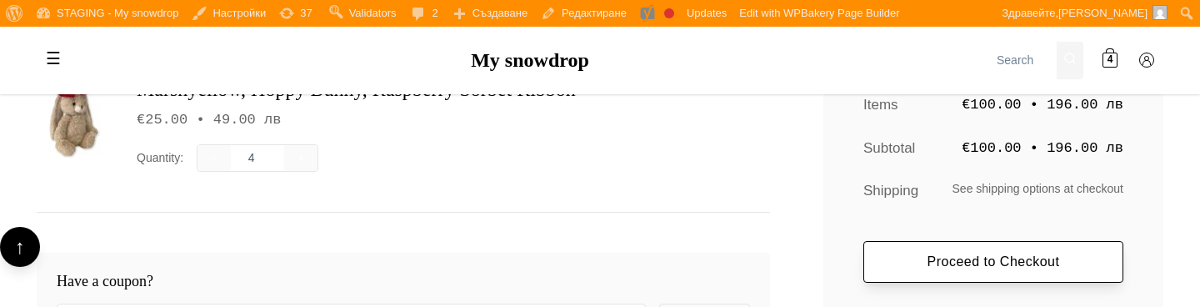
click at [982, 266] on link "Proceed to Checkout" at bounding box center [993, 262] width 260 height 42
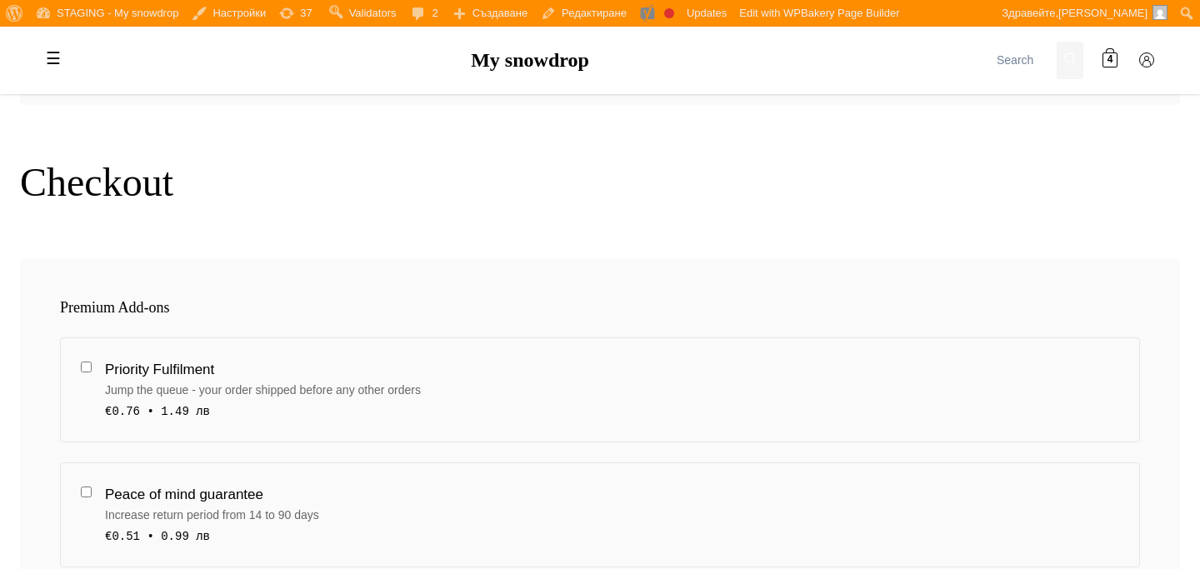
scroll to position [250, 0]
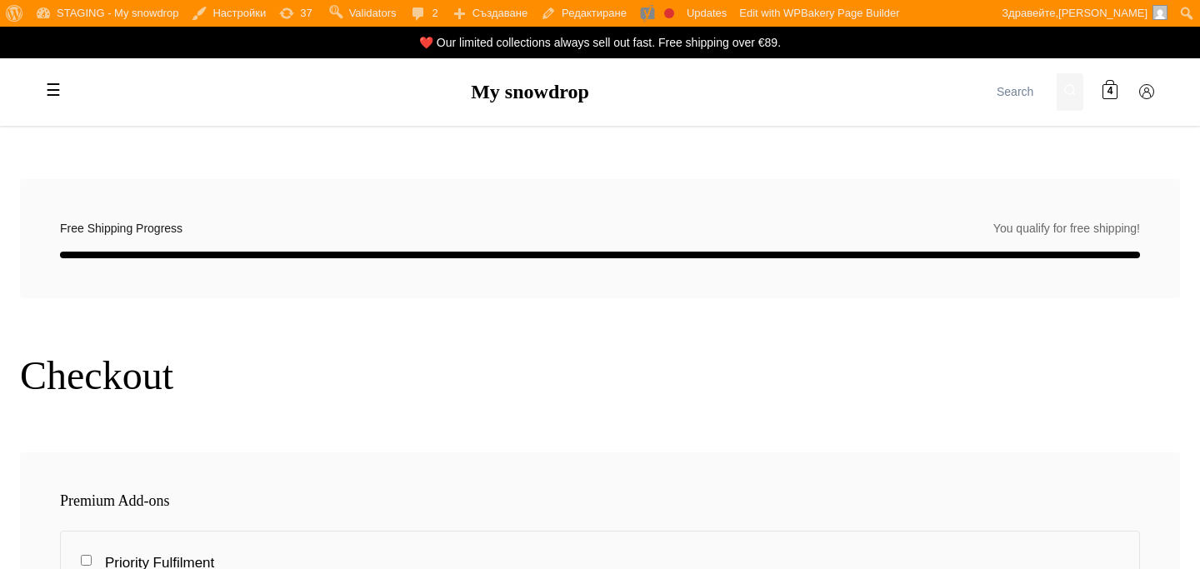
scroll to position [250, 0]
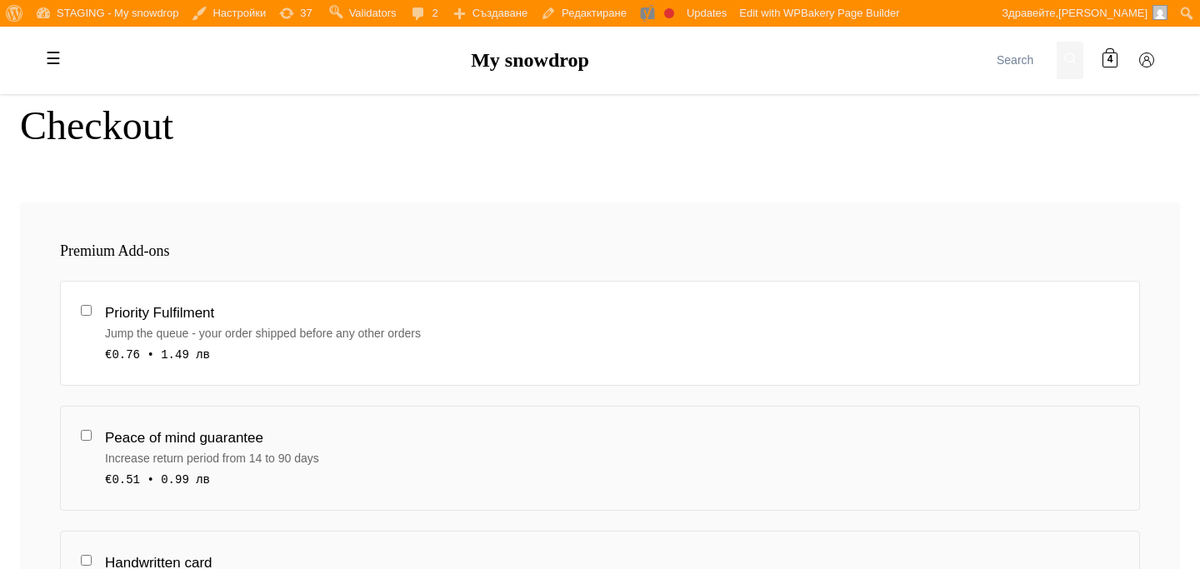
click at [384, 312] on div "Priority Fulfilment" at bounding box center [612, 313] width 1014 height 22
click at [92, 312] on input "Priority Fulfilment Jump the queue - your order shipped before any other orders…" at bounding box center [86, 310] width 11 height 11
checkbox input "true"
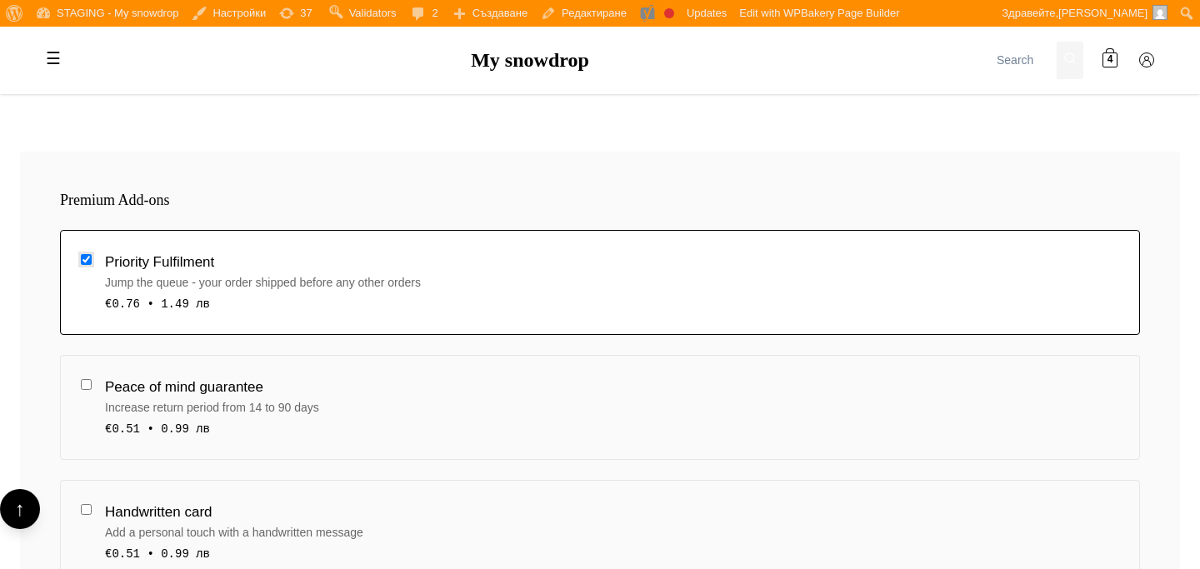
scroll to position [357, 0]
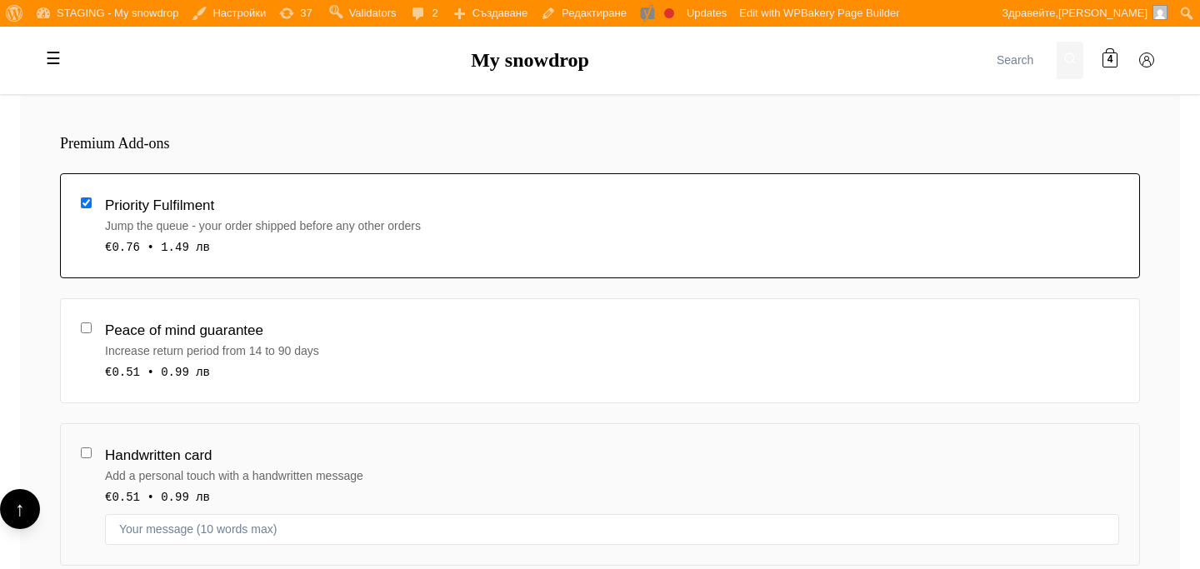
click at [378, 347] on div "Increase return period from 14 to 90 days" at bounding box center [612, 351] width 1014 height 18
click at [92, 333] on input "Peace of mind guarantee Increase return period from 14 to 90 days €0.51 • 0.99 …" at bounding box center [86, 327] width 11 height 11
checkbox input "true"
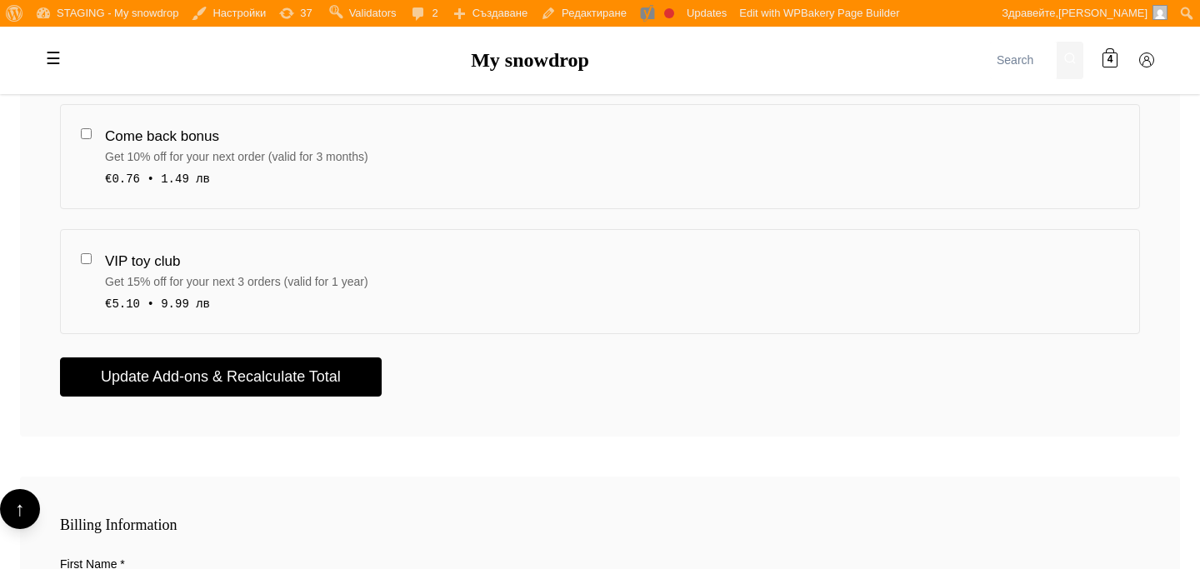
scroll to position [0, 0]
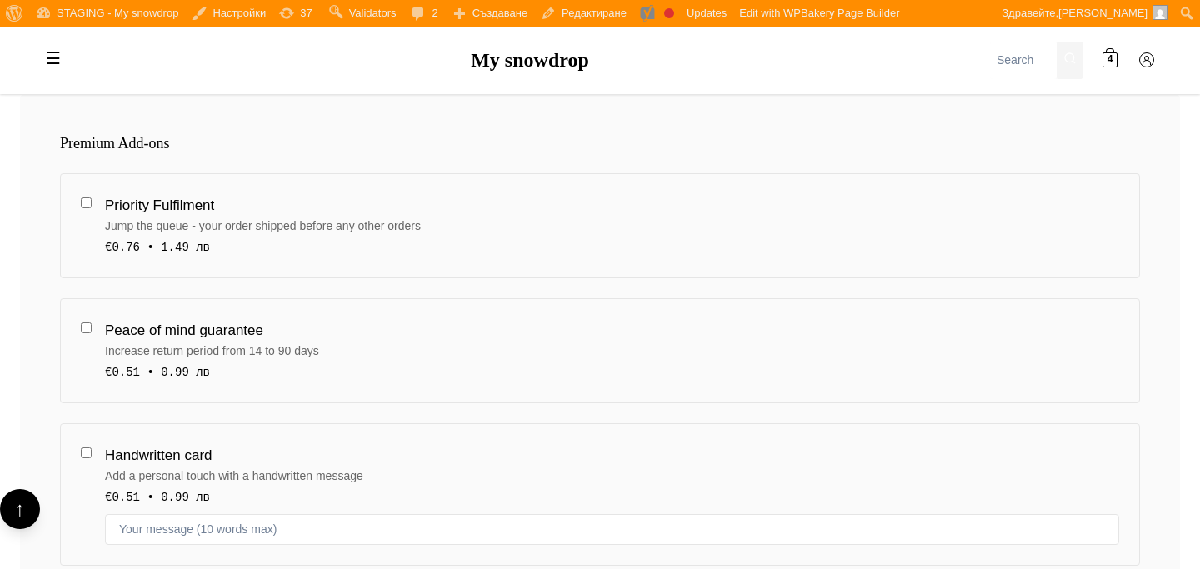
scroll to position [401, 0]
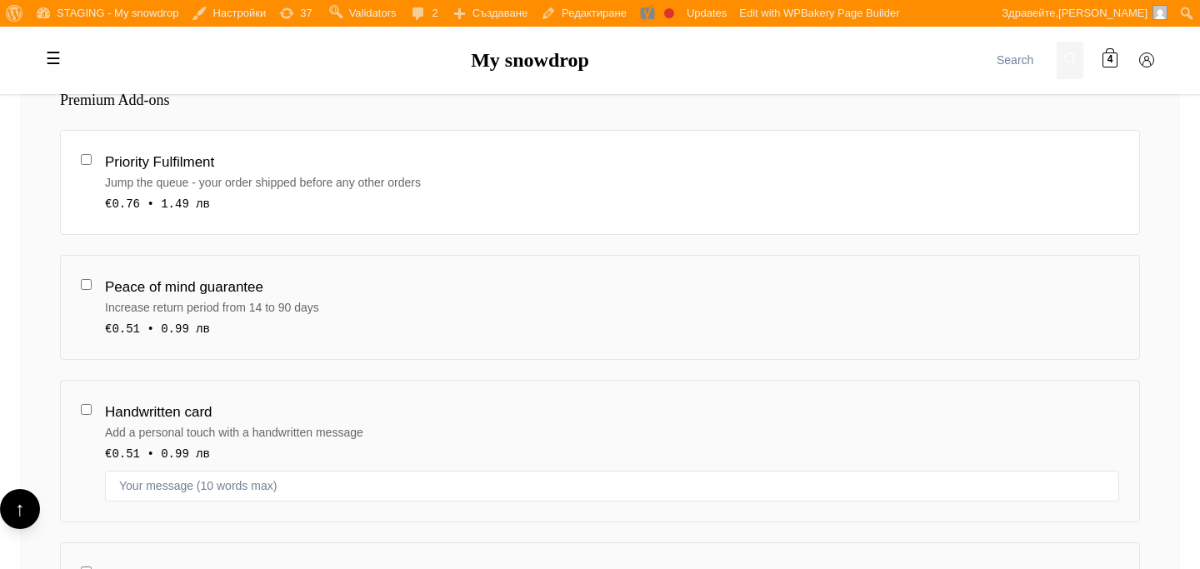
click at [395, 175] on div "Jump the queue - your order shipped before any other orders" at bounding box center [612, 182] width 1014 height 18
click at [92, 165] on input "Priority Fulfilment Jump the queue - your order shipped before any other orders…" at bounding box center [86, 159] width 11 height 11
checkbox input "true"
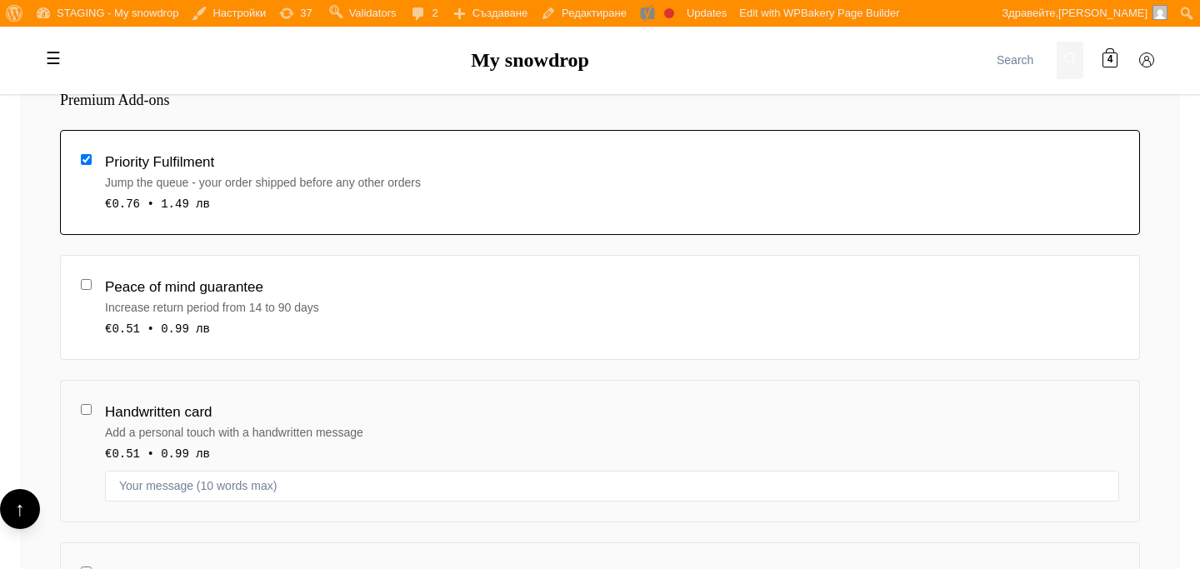
click at [389, 284] on div "Peace of mind guarantee" at bounding box center [612, 287] width 1014 height 22
click at [92, 284] on input "Peace of mind guarantee Increase return period from 14 to 90 days €0.51 • 0.99 …" at bounding box center [86, 284] width 11 height 11
checkbox input "true"
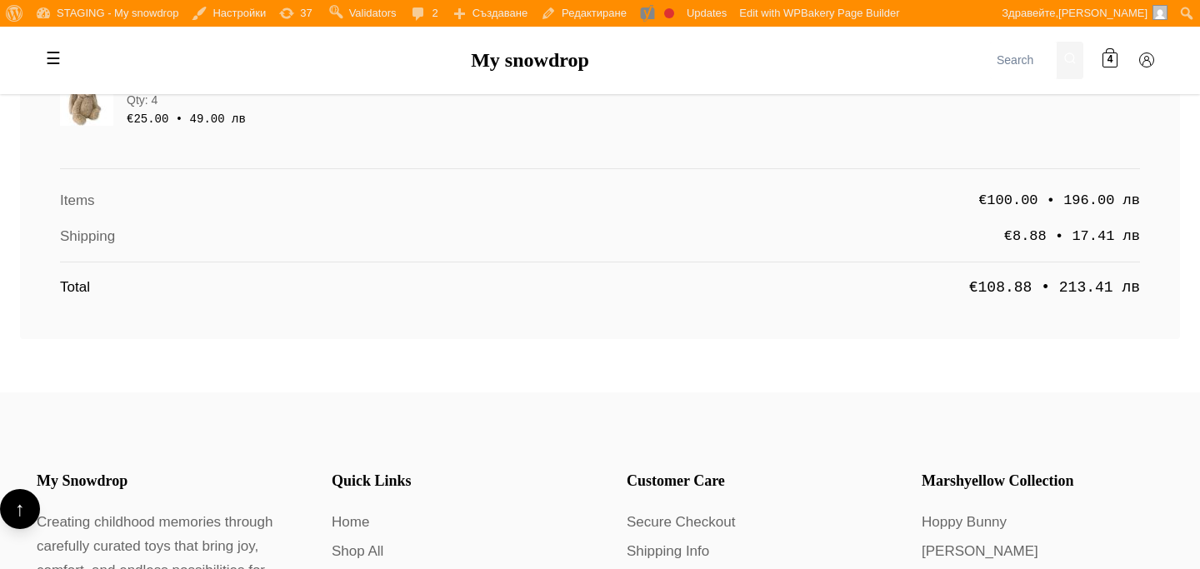
scroll to position [3254, 0]
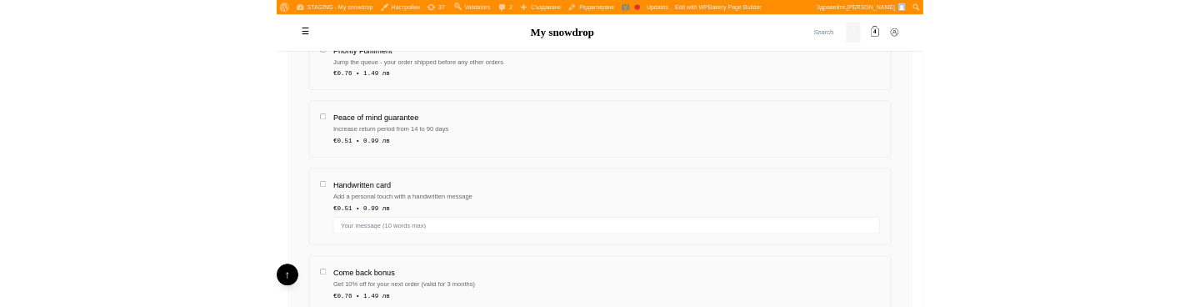
scroll to position [467, 0]
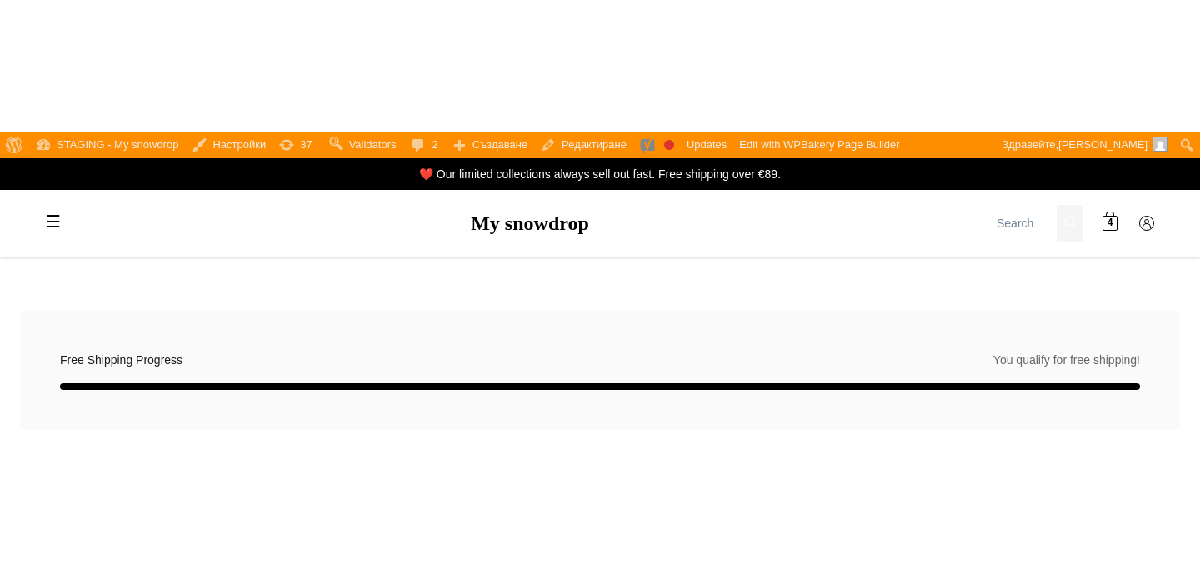
scroll to position [467, 0]
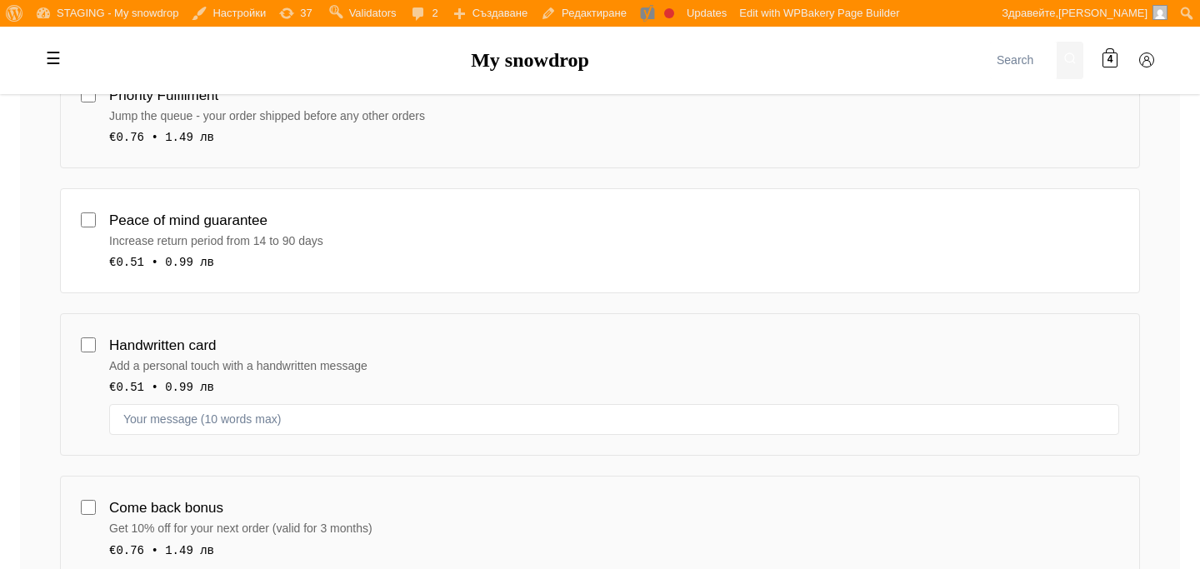
click at [211, 212] on div "Peace of mind guarantee" at bounding box center [614, 220] width 1010 height 22
click at [96, 212] on input "Peace of mind guarantee Increase return period from 14 to 90 days €0.51 • 0.99 …" at bounding box center [88, 219] width 15 height 15
checkbox input "true"
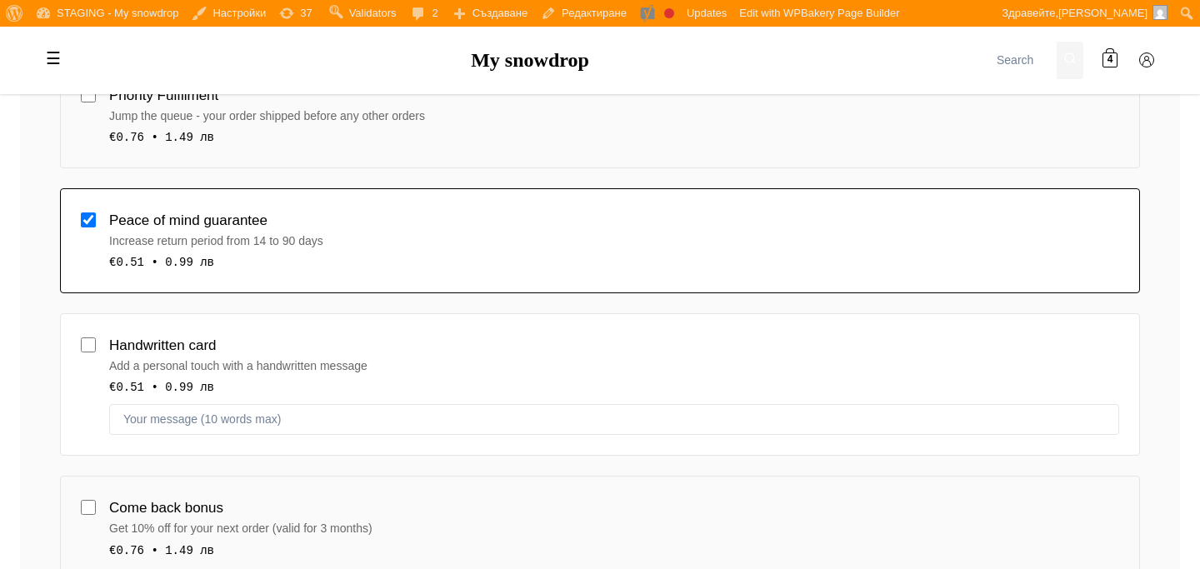
click at [227, 306] on div "Handwritten card" at bounding box center [614, 345] width 1010 height 22
click at [96, 306] on input "Handwritten card Add a personal touch with a handwritten message €0.51 • 0.99 лв" at bounding box center [88, 344] width 15 height 15
checkbox input "true"
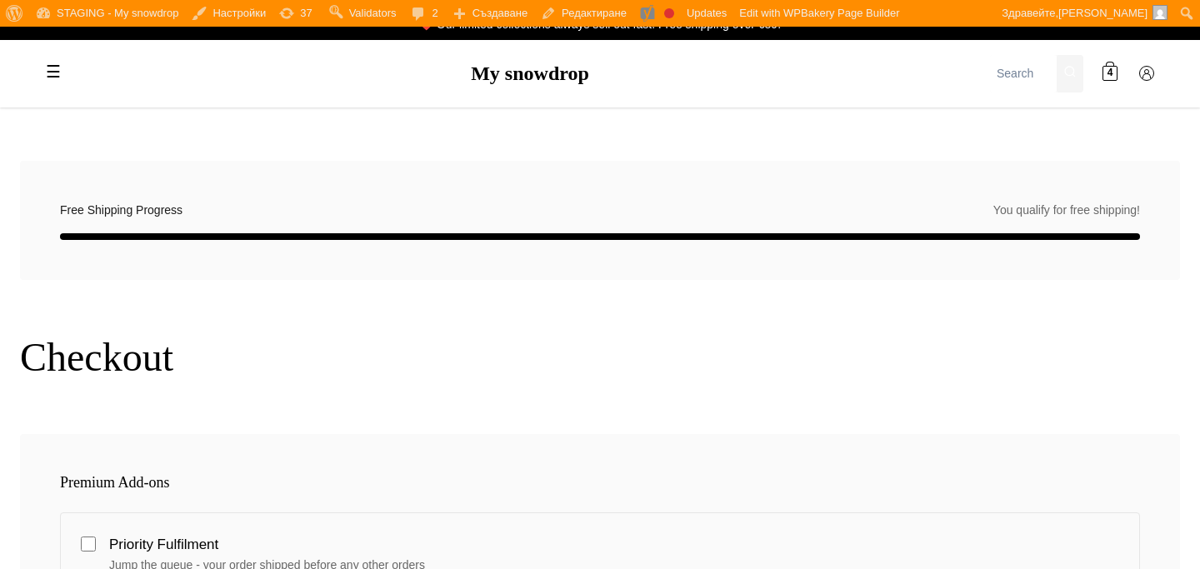
scroll to position [0, 0]
